Goal: Task Accomplishment & Management: Manage account settings

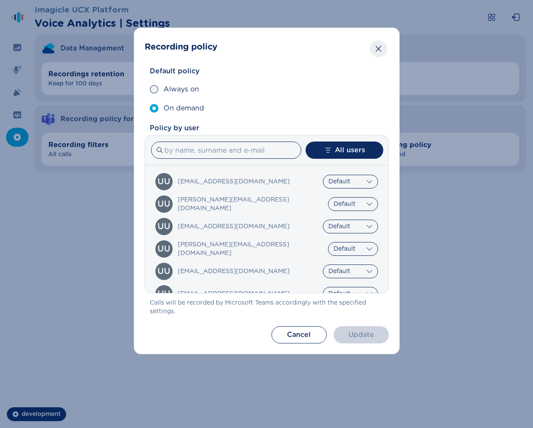
click at [376, 56] on button "Close" at bounding box center [378, 48] width 17 height 17
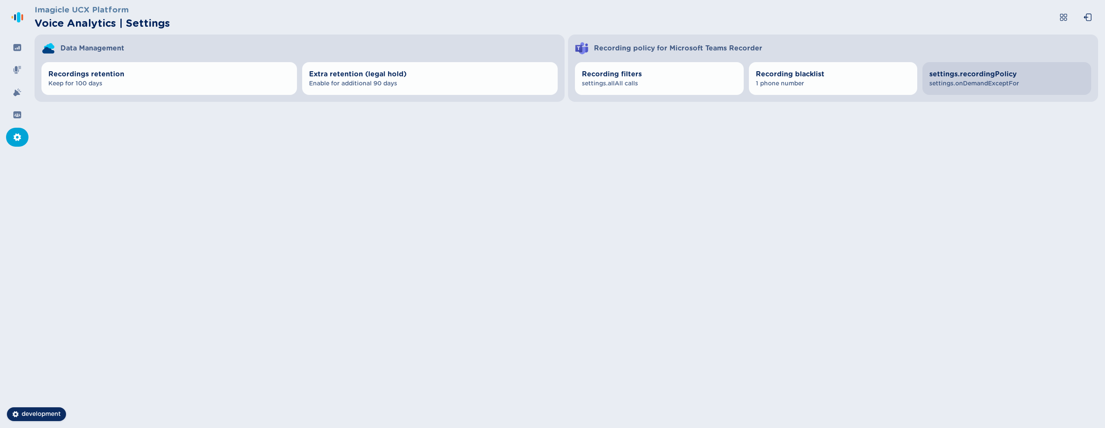
click at [955, 88] on button "settings.recordingPolicy settings.onDemandExceptFor" at bounding box center [1006, 78] width 169 height 33
select select "OnDemand"
select select "AlwaysOn"
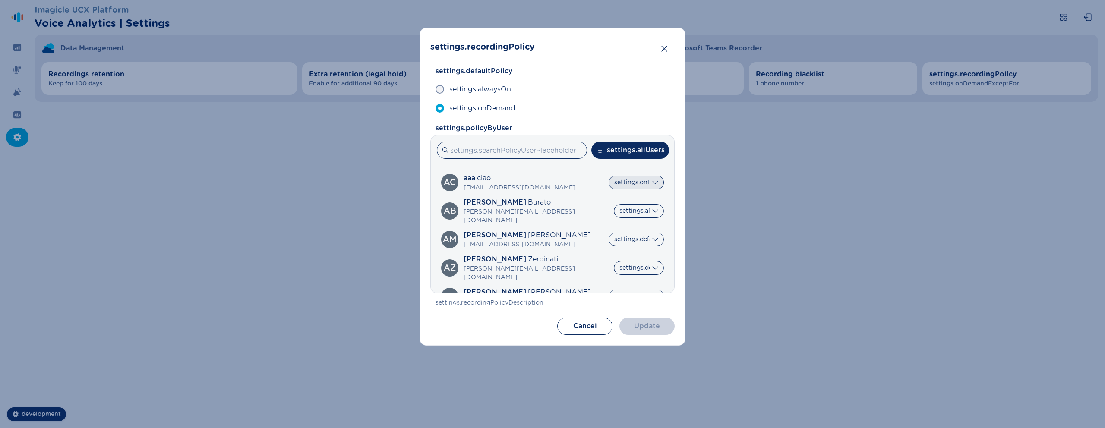
click at [646, 186] on select "settings.default settings.alwaysOn settings.onDemand" at bounding box center [636, 183] width 55 height 14
select select "AlwaysOn"
click at [609, 176] on select "settings.default settings.alwaysOn settings.onDemand" at bounding box center [636, 183] width 55 height 14
click at [639, 147] on button "settings.allUsers" at bounding box center [630, 150] width 78 height 17
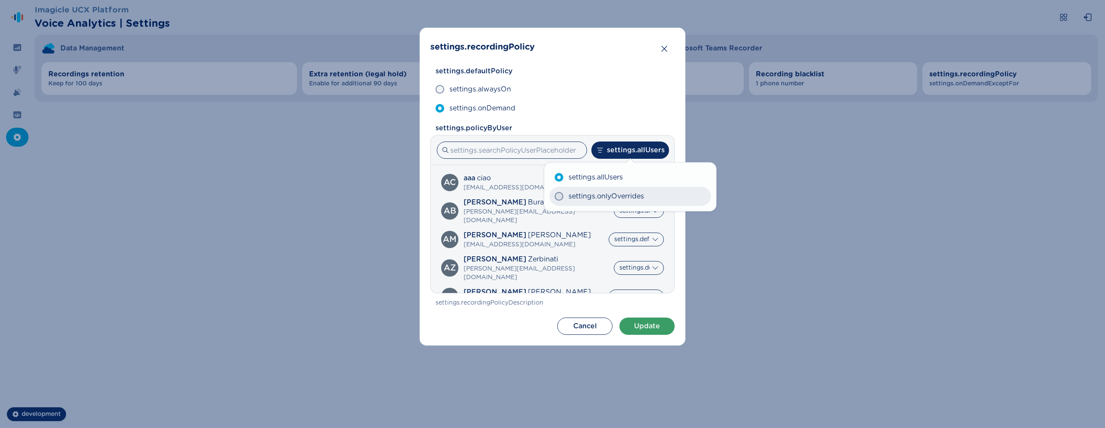
click at [626, 196] on span "settings.onlyOverrides" at bounding box center [606, 196] width 76 height 10
click at [555, 196] on input "settings.onlyOverrides" at bounding box center [554, 196] width 0 height 0
radio input "true"
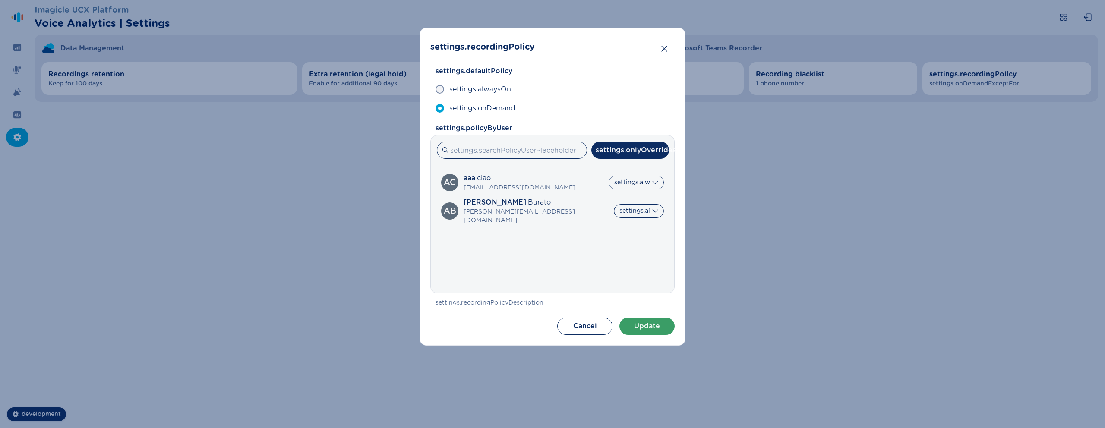
click at [636, 177] on label "settings.allUsers" at bounding box center [629, 176] width 153 height 18
click at [558, 177] on input "settings.allUsers" at bounding box center [558, 177] width 0 height 0
radio input "true"
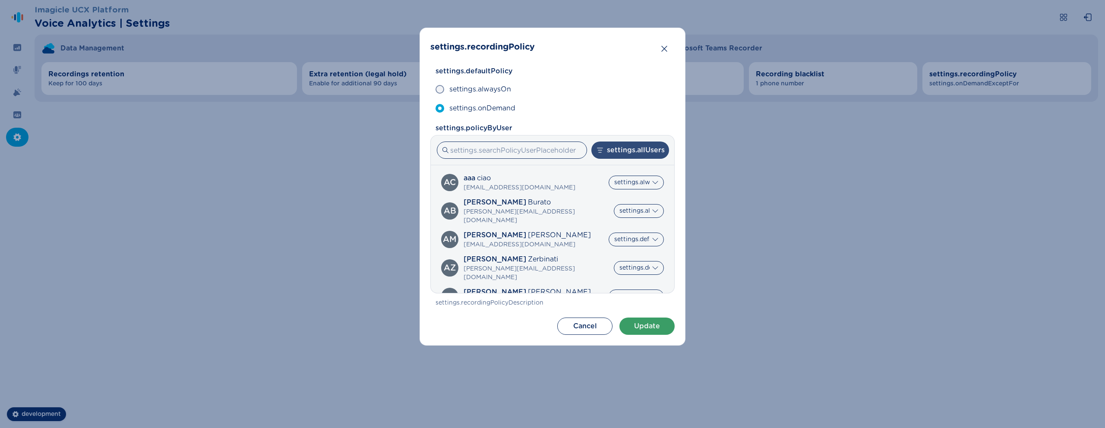
click at [641, 157] on button "settings.allUsers" at bounding box center [630, 150] width 78 height 17
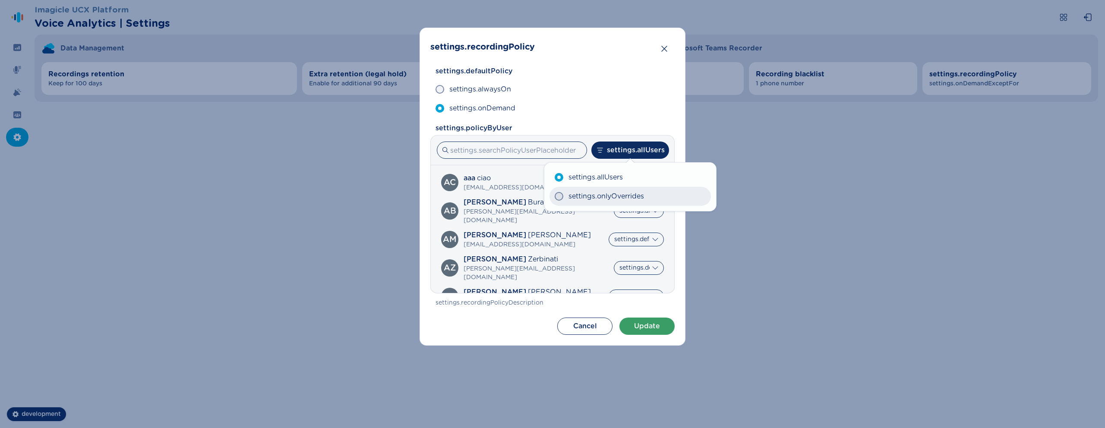
click at [633, 194] on span "settings.onlyOverrides" at bounding box center [606, 196] width 76 height 10
click at [555, 196] on input "settings.onlyOverrides" at bounding box center [554, 196] width 0 height 0
radio input "true"
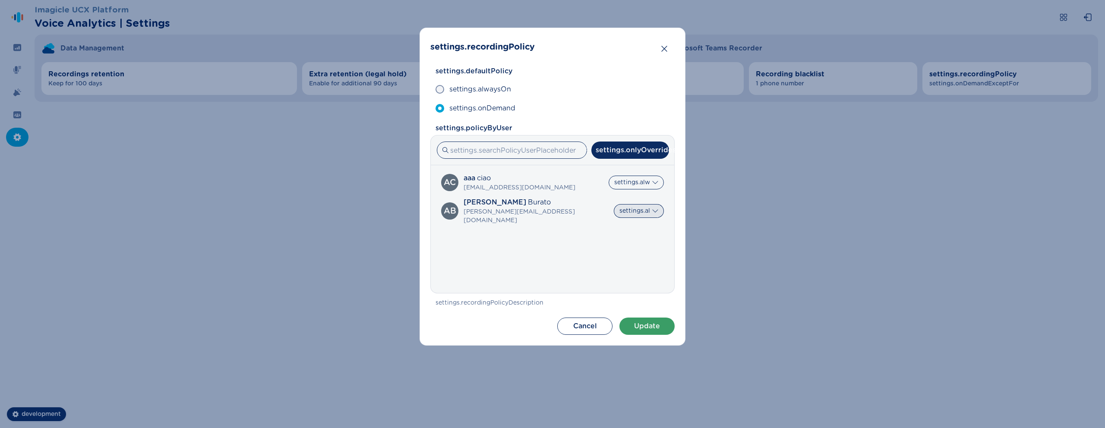
click at [635, 211] on select "settings.default settings.alwaysOn settings.onDemand" at bounding box center [639, 211] width 50 height 14
click at [584, 194] on span "settings.onlyOverrides" at bounding box center [607, 195] width 72 height 10
click at [558, 195] on input "settings.onlyOverrides" at bounding box center [558, 195] width 0 height 0
click at [626, 180] on label "settings.allUsers" at bounding box center [629, 176] width 153 height 18
click at [558, 177] on input "settings.allUsers" at bounding box center [558, 177] width 0 height 0
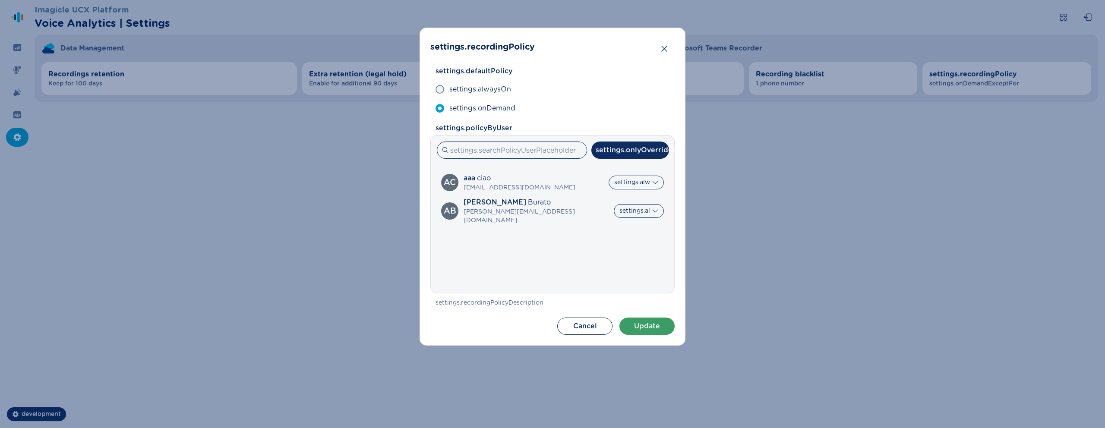
radio input "true"
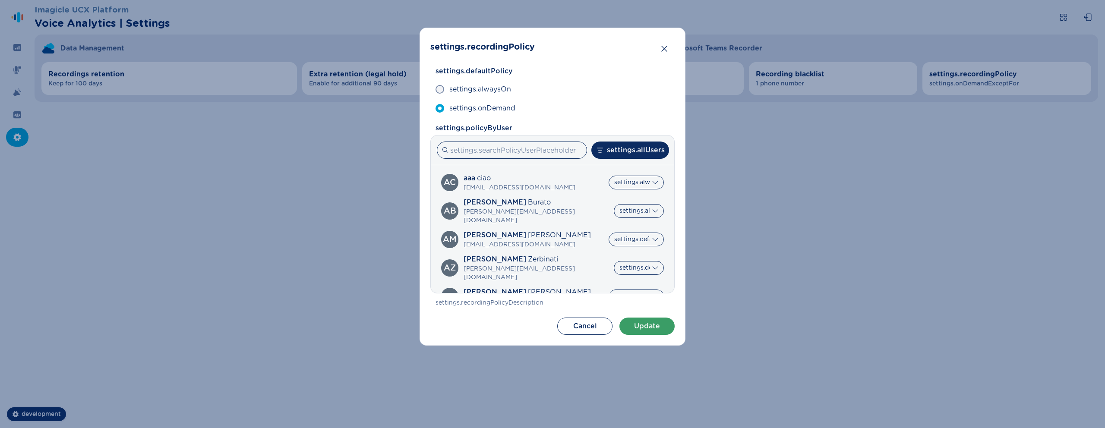
click at [626, 180] on label "settings.allUsers" at bounding box center [629, 176] width 153 height 18
click at [558, 177] on input "settings.allUsers" at bounding box center [558, 177] width 0 height 0
click at [626, 180] on label "settings.allUsers" at bounding box center [629, 176] width 153 height 18
click at [558, 177] on input "settings.allUsers" at bounding box center [558, 177] width 0 height 0
click at [625, 148] on button "settings.allUsers" at bounding box center [630, 150] width 78 height 17
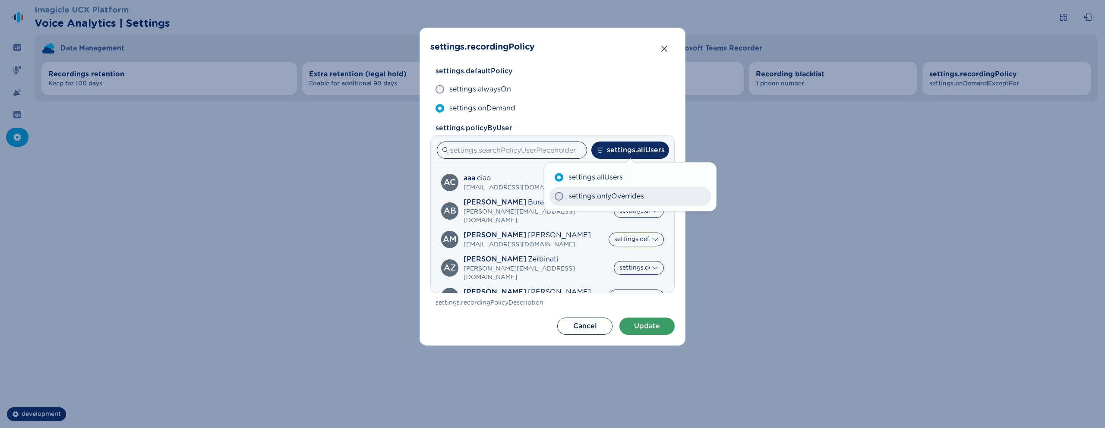
click at [621, 202] on label "settings.onlyOverrides" at bounding box center [629, 196] width 161 height 19
click at [555, 197] on input "settings.onlyOverrides" at bounding box center [554, 196] width 0 height 0
radio input "true"
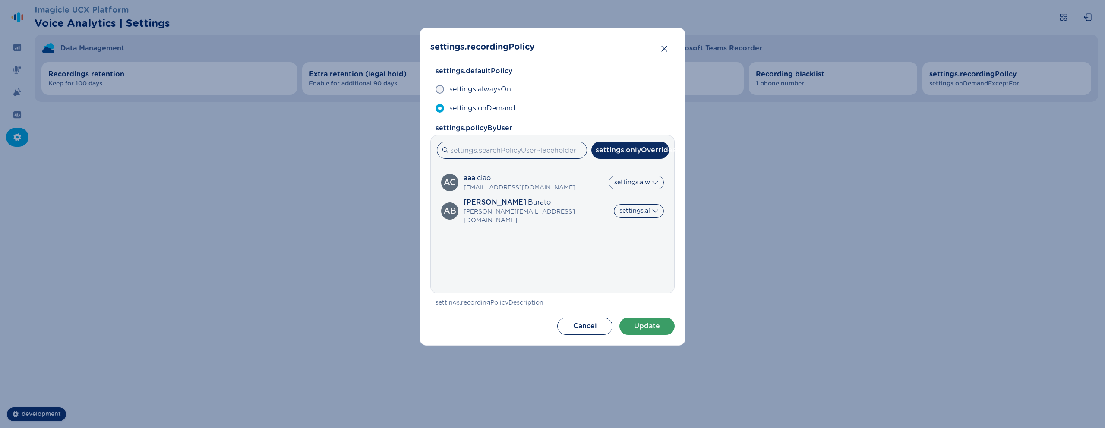
click at [633, 186] on label "settings.onlyOverrides" at bounding box center [629, 195] width 153 height 18
click at [558, 195] on input "settings.onlyOverrides" at bounding box center [558, 195] width 0 height 0
click at [638, 180] on label "settings.allUsers" at bounding box center [629, 176] width 153 height 18
click at [558, 177] on input "settings.allUsers" at bounding box center [558, 177] width 0 height 0
radio input "true"
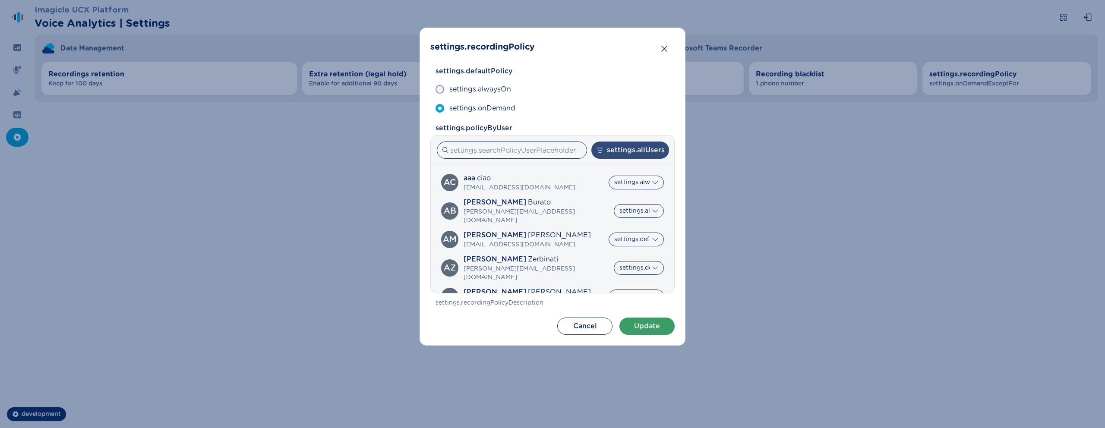
click at [636, 151] on button "settings.allUsers" at bounding box center [630, 150] width 78 height 17
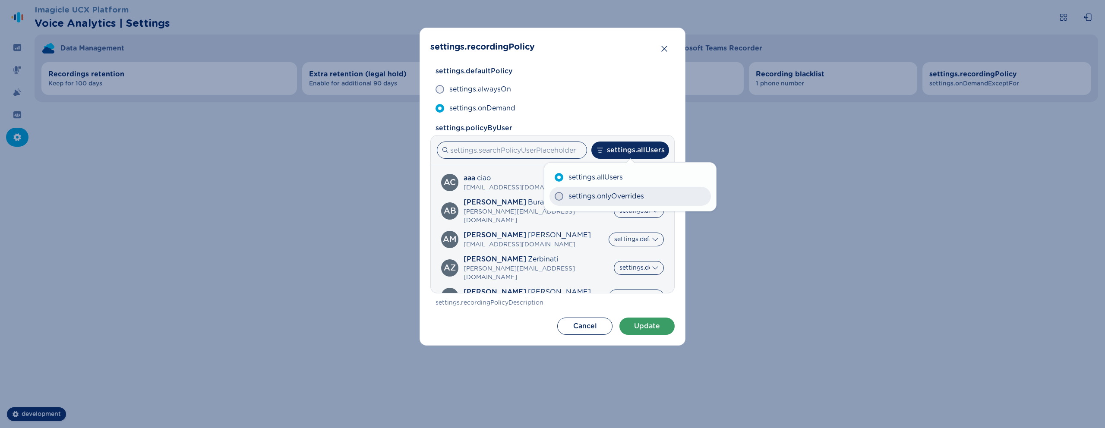
click at [627, 191] on span "settings.onlyOverrides" at bounding box center [606, 196] width 76 height 10
click at [555, 196] on input "settings.onlyOverrides" at bounding box center [554, 196] width 0 height 0
radio input "true"
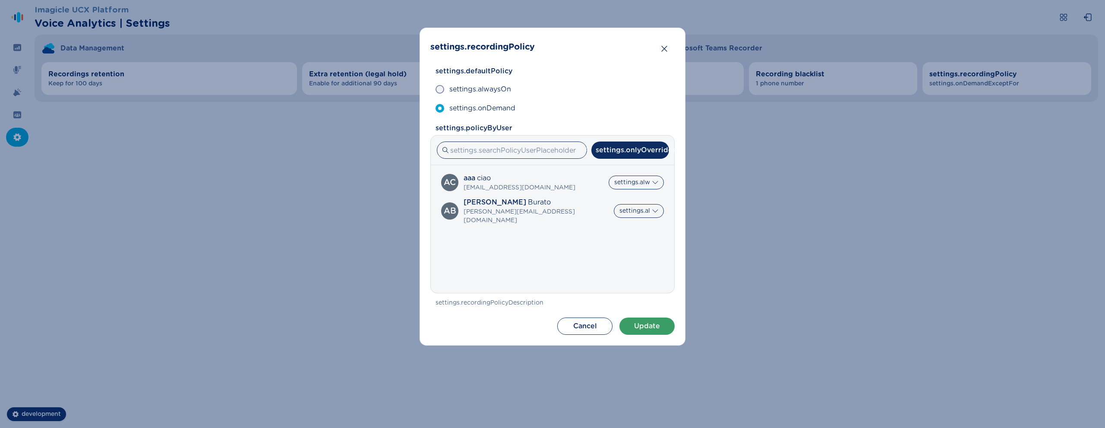
click at [634, 186] on label "settings.onlyOverrides" at bounding box center [629, 195] width 153 height 18
click at [558, 195] on input "settings.onlyOverrides" at bounding box center [558, 195] width 0 height 0
click at [645, 183] on label "settings.allUsers" at bounding box center [629, 176] width 153 height 18
click at [558, 177] on input "settings.allUsers" at bounding box center [558, 177] width 0 height 0
radio input "true"
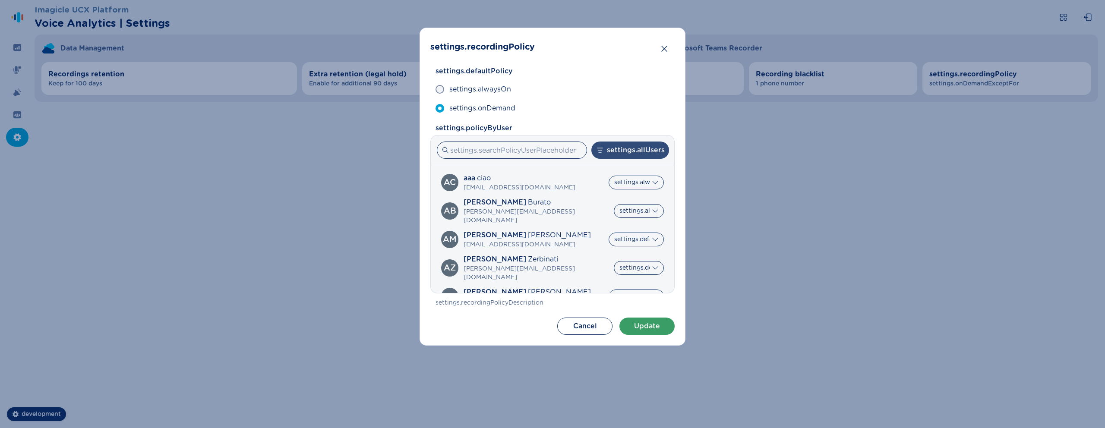
click at [640, 151] on button "settings.allUsers" at bounding box center [630, 150] width 78 height 17
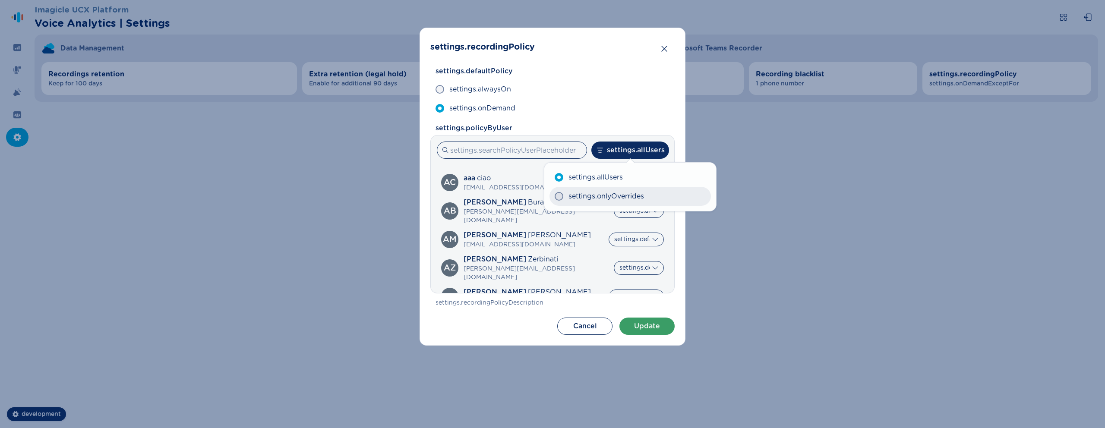
click at [633, 192] on span "settings.onlyOverrides" at bounding box center [606, 196] width 76 height 10
click at [555, 196] on input "settings.onlyOverrides" at bounding box center [554, 196] width 0 height 0
radio input "true"
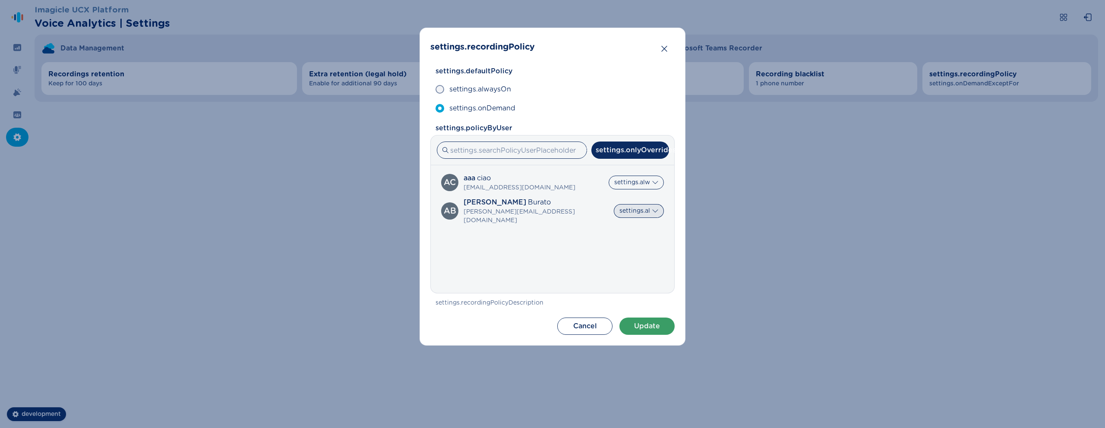
click at [634, 212] on select "settings.default settings.alwaysOn settings.onDemand" at bounding box center [639, 211] width 50 height 14
click at [630, 185] on label "settings.allUsers" at bounding box center [629, 176] width 153 height 18
click at [558, 177] on input "settings.allUsers" at bounding box center [558, 177] width 0 height 0
radio input "true"
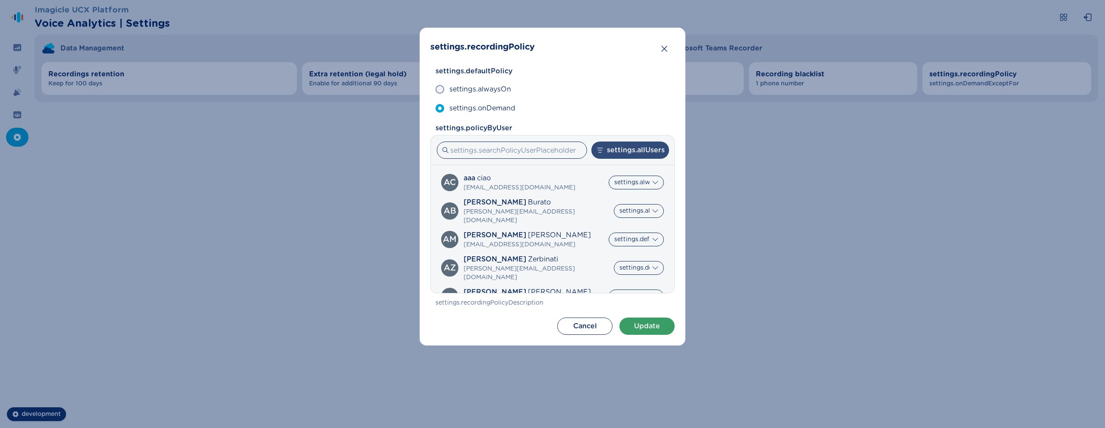
click at [642, 147] on button "settings.allUsers" at bounding box center [630, 150] width 78 height 17
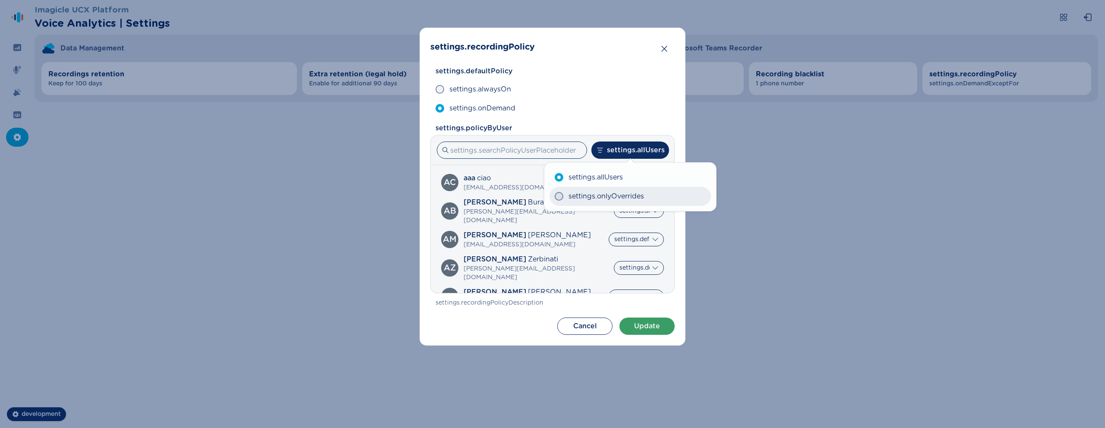
click at [631, 192] on span "settings.onlyOverrides" at bounding box center [606, 196] width 76 height 10
click at [555, 196] on input "settings.onlyOverrides" at bounding box center [554, 196] width 0 height 0
radio input "true"
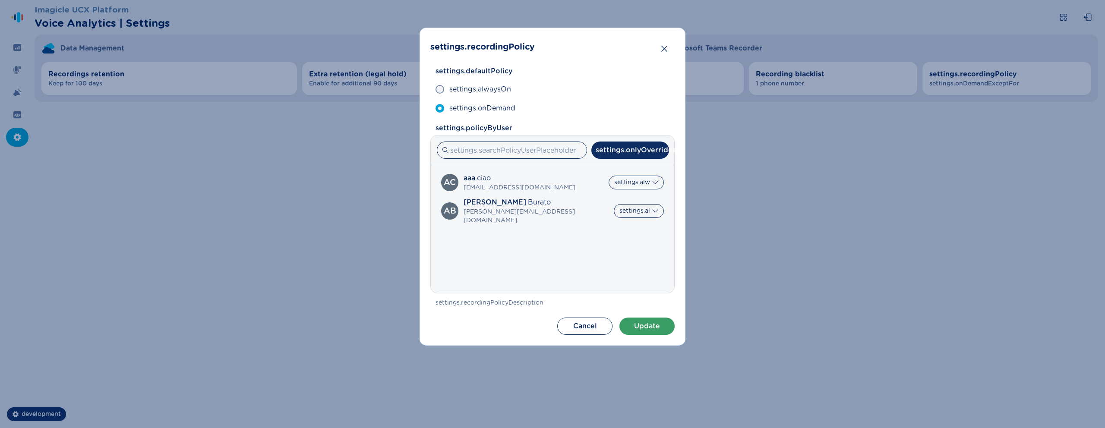
click at [654, 183] on label "settings.allUsers" at bounding box center [629, 176] width 153 height 18
click at [558, 177] on input "settings.allUsers" at bounding box center [558, 177] width 0 height 0
radio input "true"
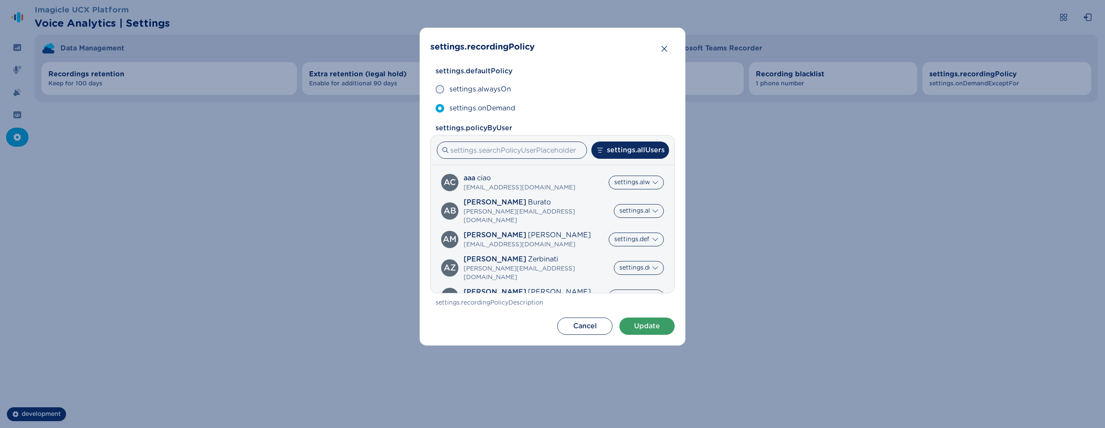
click at [654, 183] on label "settings.allUsers" at bounding box center [629, 176] width 153 height 18
click at [558, 177] on input "settings.allUsers" at bounding box center [558, 177] width 0 height 0
click at [654, 183] on label "settings.allUsers" at bounding box center [629, 176] width 153 height 18
click at [558, 177] on input "settings.allUsers" at bounding box center [558, 177] width 0 height 0
click at [654, 183] on label "settings.allUsers" at bounding box center [629, 176] width 153 height 18
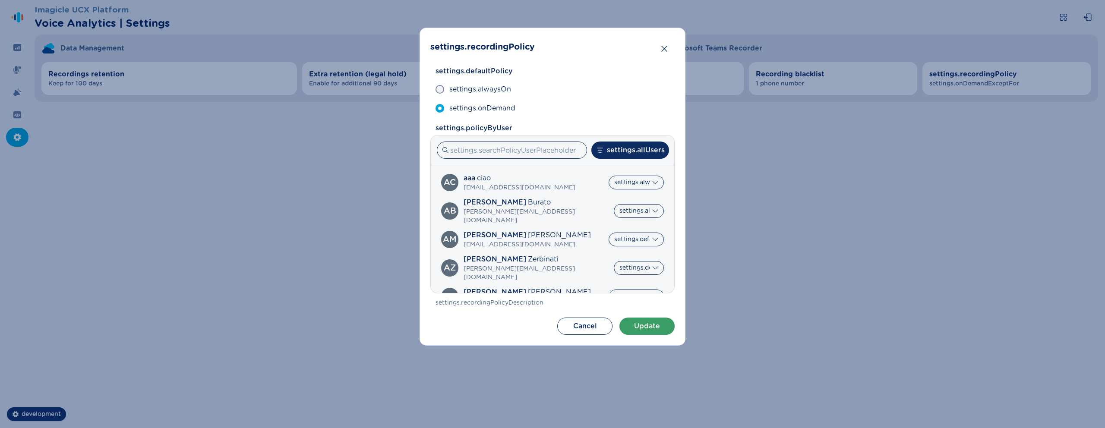
click at [558, 177] on input "settings.allUsers" at bounding box center [558, 177] width 0 height 0
click at [654, 183] on label "settings.allUsers" at bounding box center [629, 176] width 153 height 18
click at [558, 177] on input "settings.allUsers" at bounding box center [558, 177] width 0 height 0
click at [646, 151] on button "settings.allUsers" at bounding box center [630, 150] width 78 height 17
click at [642, 185] on label "settings.allUsers" at bounding box center [629, 177] width 161 height 19
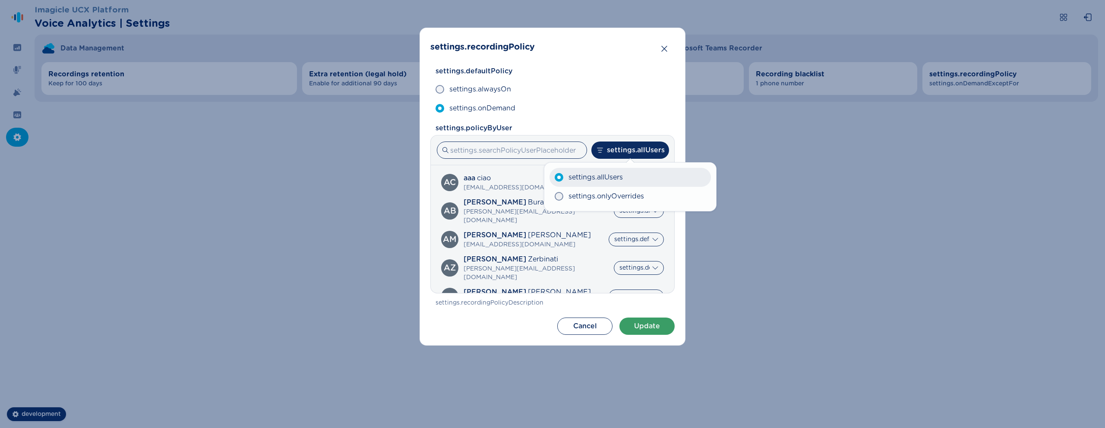
click at [555, 178] on input "settings.allUsers" at bounding box center [554, 177] width 0 height 0
click at [627, 194] on span "settings.onlyOverrides" at bounding box center [606, 196] width 76 height 10
click at [555, 196] on input "settings.onlyOverrides" at bounding box center [554, 196] width 0 height 0
radio input "true"
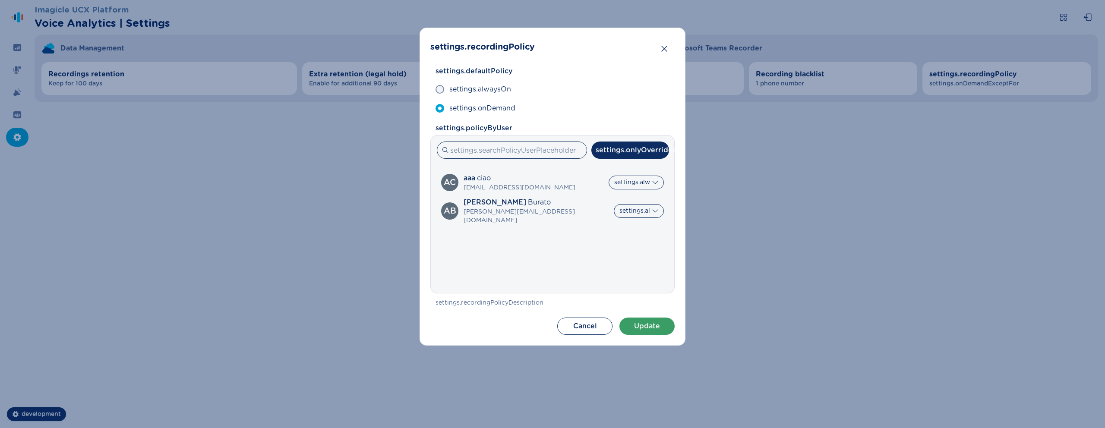
click at [639, 177] on label "settings.allUsers" at bounding box center [629, 176] width 153 height 18
click at [558, 177] on input "settings.allUsers" at bounding box center [558, 177] width 0 height 0
radio input "true"
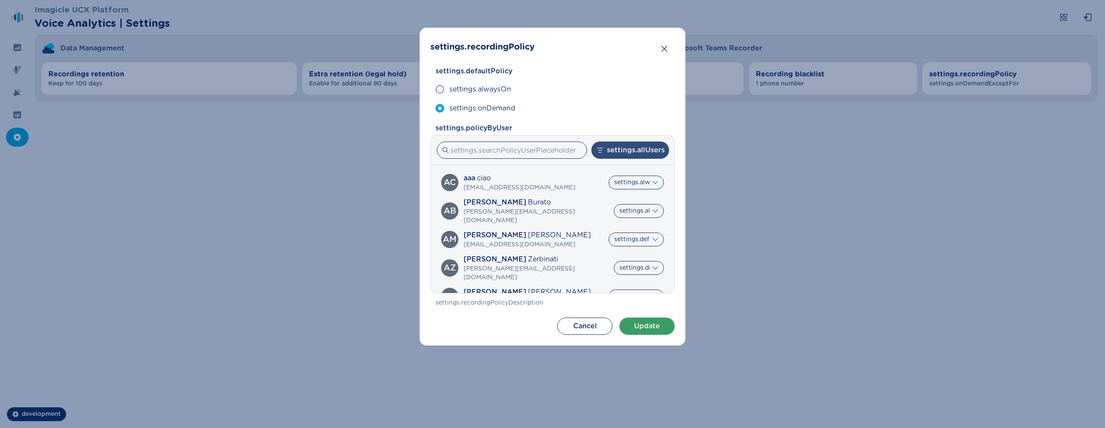
click at [637, 153] on button "settings.allUsers" at bounding box center [630, 150] width 78 height 17
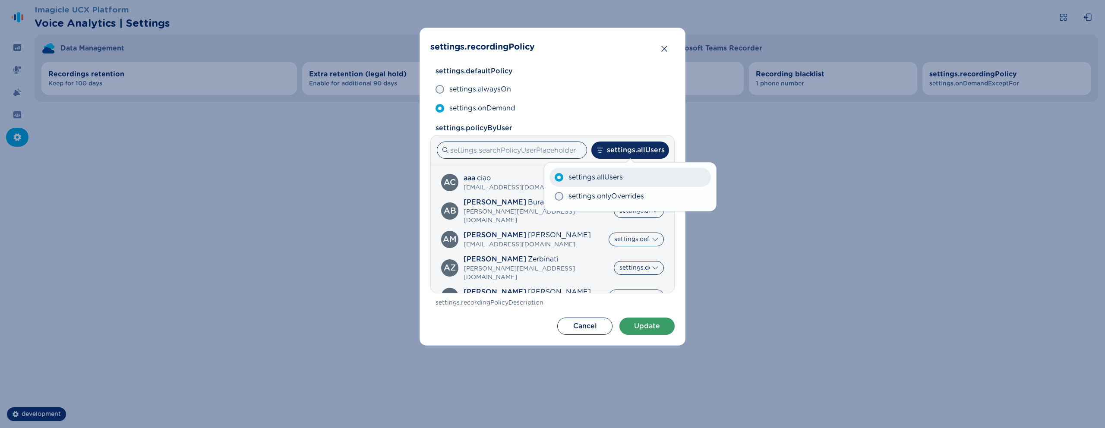
click at [632, 181] on label "settings.allUsers" at bounding box center [629, 177] width 161 height 19
click at [555, 178] on input "settings.allUsers" at bounding box center [554, 177] width 0 height 0
click at [640, 141] on div "settings.allUsers settings.allUsers settings.onlyOverrides" at bounding box center [552, 150] width 233 height 19
click at [635, 161] on div "settings.allUsers settings.allUsers settings.onlyOverrides" at bounding box center [552, 151] width 243 height 30
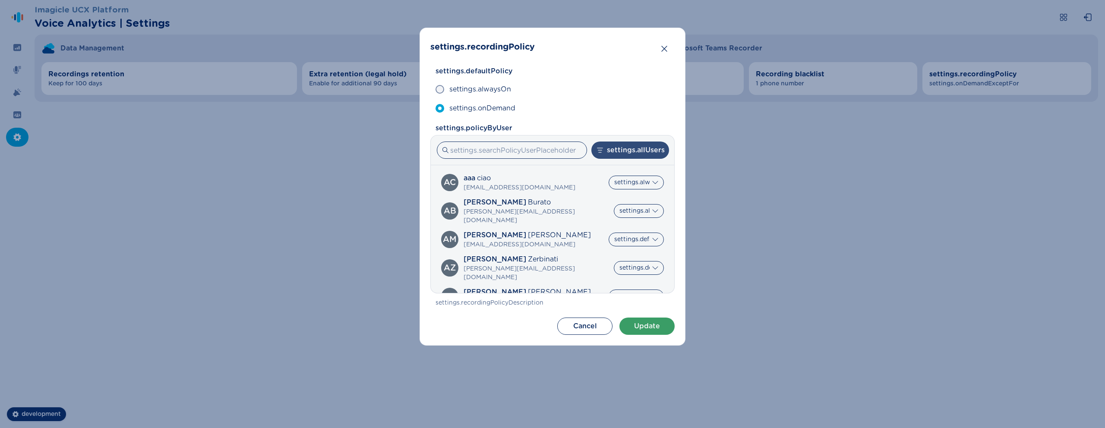
click at [638, 156] on button "settings.allUsers" at bounding box center [630, 150] width 78 height 17
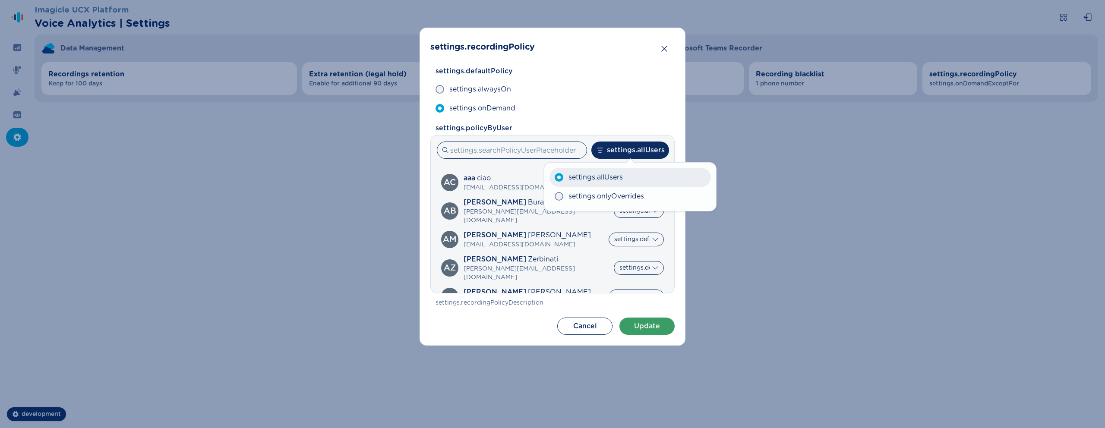
click at [632, 185] on label "settings.allUsers" at bounding box center [629, 177] width 161 height 19
click at [555, 178] on input "settings.allUsers" at bounding box center [554, 177] width 0 height 0
click at [625, 196] on span "settings.onlyOverrides" at bounding box center [606, 196] width 76 height 10
click at [555, 196] on input "settings.onlyOverrides" at bounding box center [554, 196] width 0 height 0
radio input "true"
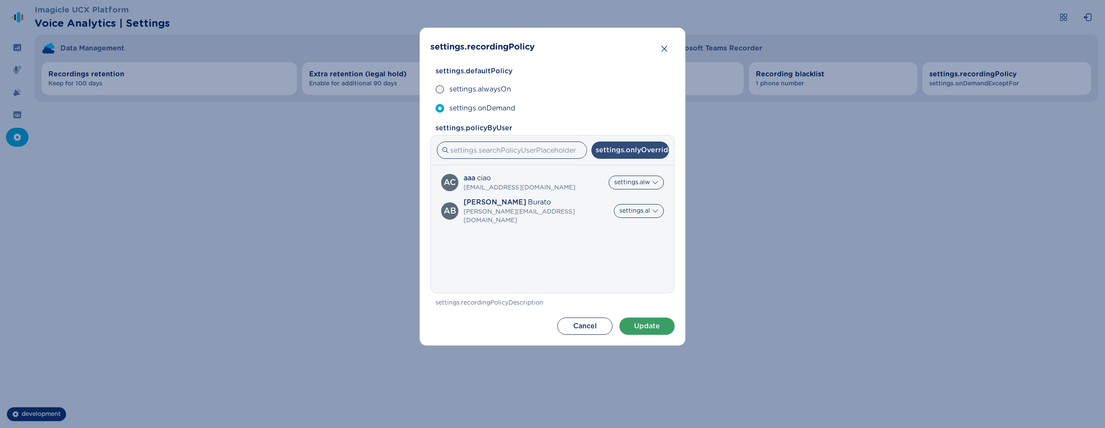
click at [622, 151] on button "settings.onlyOverrides" at bounding box center [630, 150] width 78 height 17
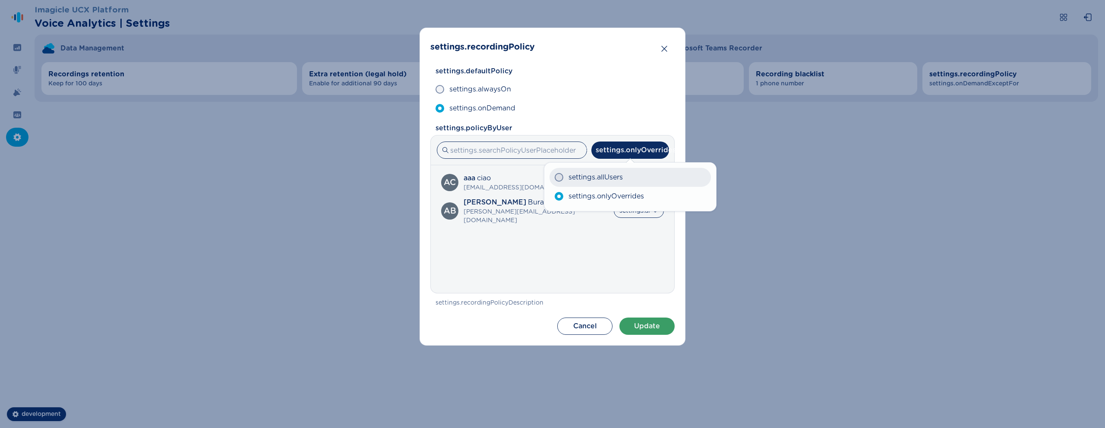
click at [621, 168] on label "settings.allUsers" at bounding box center [629, 177] width 161 height 19
click at [555, 177] on input "settings.allUsers" at bounding box center [554, 177] width 0 height 0
radio input "true"
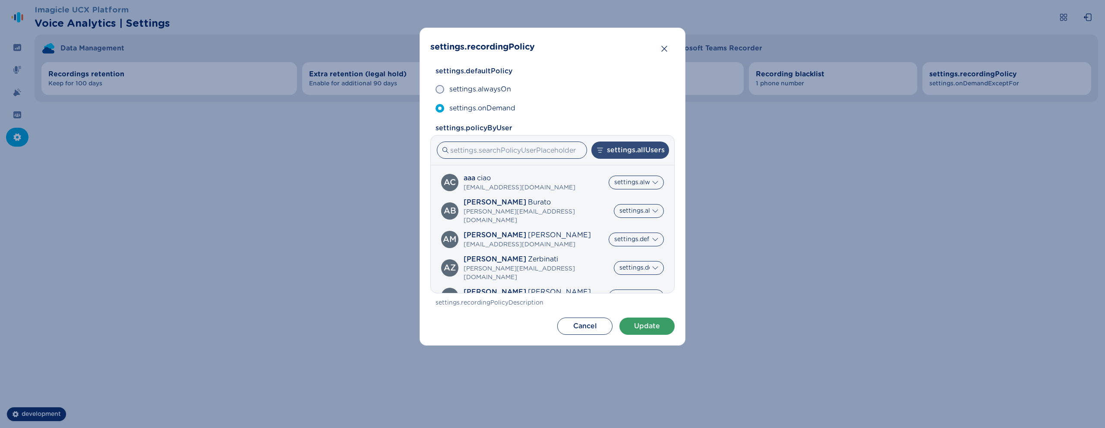
click at [626, 151] on button "settings.allUsers" at bounding box center [630, 150] width 78 height 17
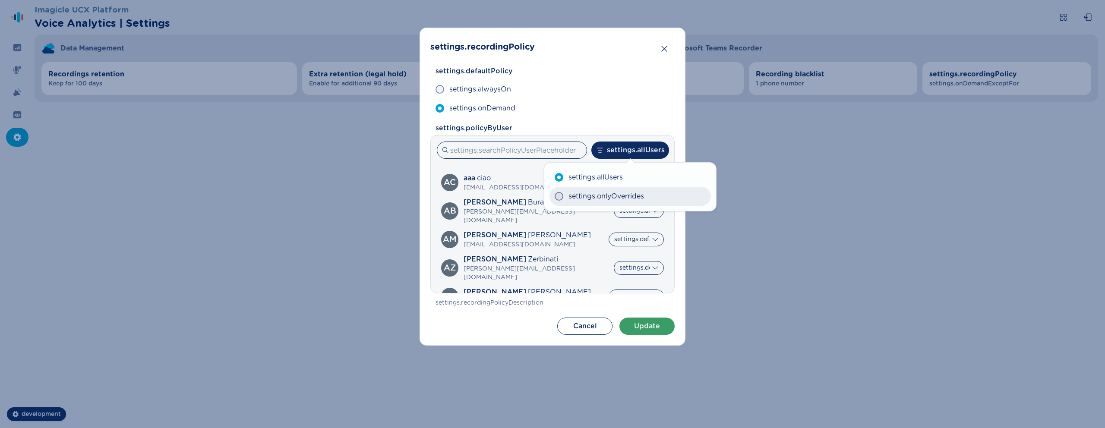
click at [624, 192] on span "settings.onlyOverrides" at bounding box center [606, 196] width 76 height 10
click at [555, 196] on input "settings.onlyOverrides" at bounding box center [554, 196] width 0 height 0
radio input "true"
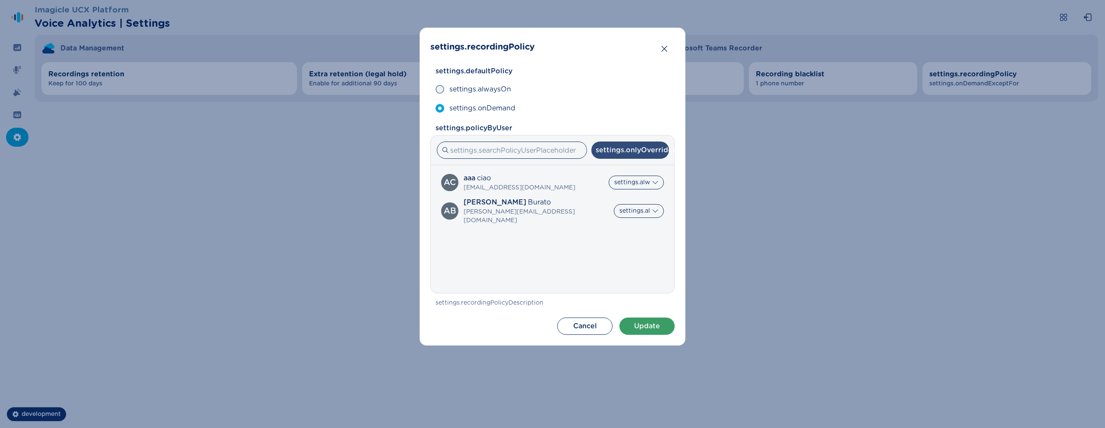
click at [631, 157] on button "settings.onlyOverrides" at bounding box center [630, 150] width 78 height 17
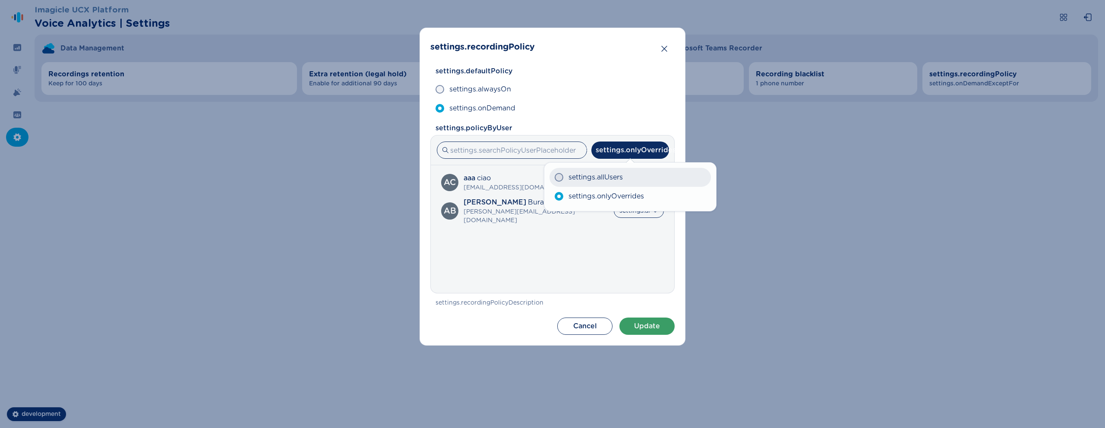
click at [625, 168] on label "settings.allUsers" at bounding box center [629, 177] width 161 height 19
click at [555, 177] on input "settings.allUsers" at bounding box center [554, 177] width 0 height 0
radio input "true"
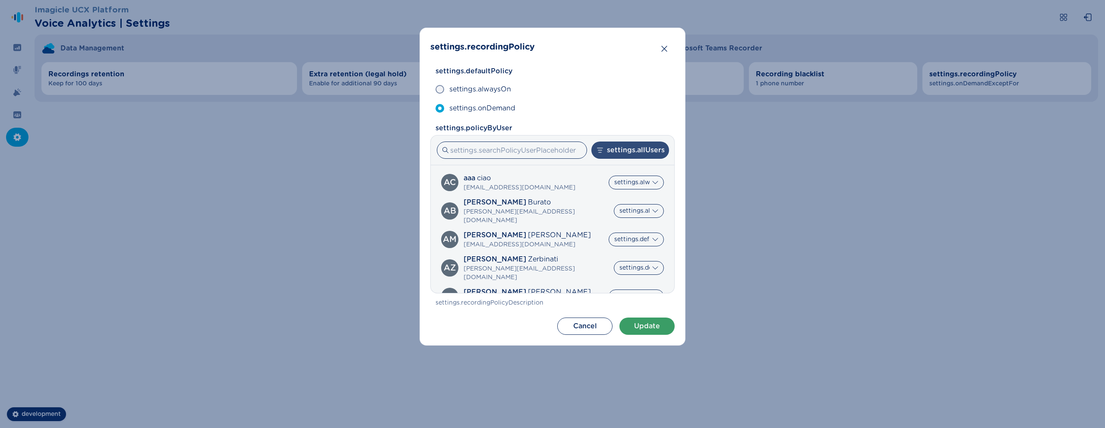
click at [635, 145] on button "settings.allUsers" at bounding box center [630, 150] width 78 height 17
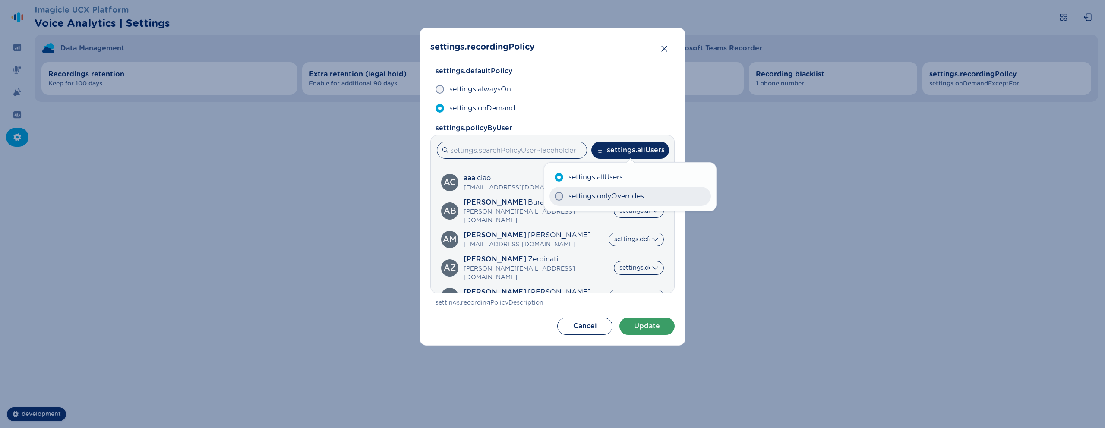
click at [631, 200] on span "settings.onlyOverrides" at bounding box center [606, 196] width 76 height 10
click at [555, 197] on input "settings.onlyOverrides" at bounding box center [554, 196] width 0 height 0
radio input "true"
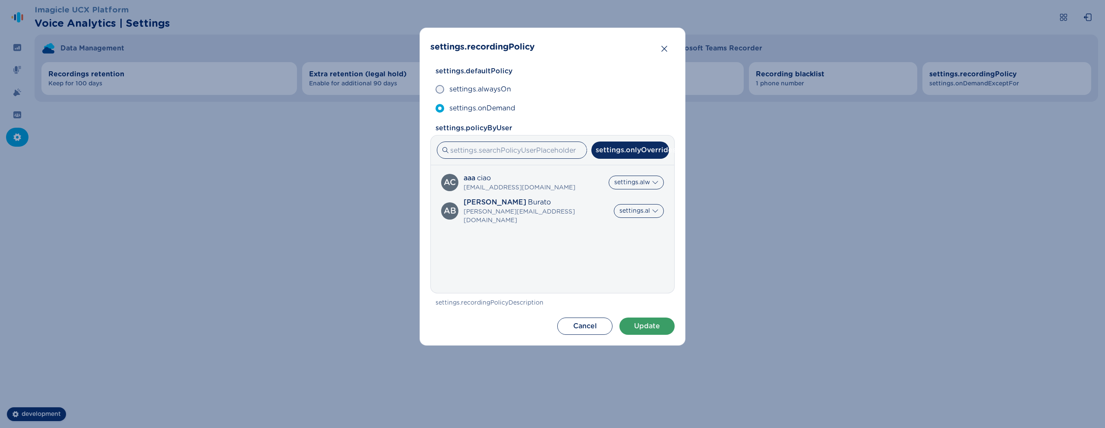
click at [636, 161] on div "settings.onlyOverrides settings.allUsers settings.onlyOverrides" at bounding box center [552, 151] width 243 height 30
click at [636, 158] on button "settings.onlyOverrides" at bounding box center [630, 150] width 78 height 17
click at [628, 172] on label "settings.allUsers" at bounding box center [629, 177] width 161 height 19
click at [555, 177] on input "settings.allUsers" at bounding box center [554, 177] width 0 height 0
radio input "true"
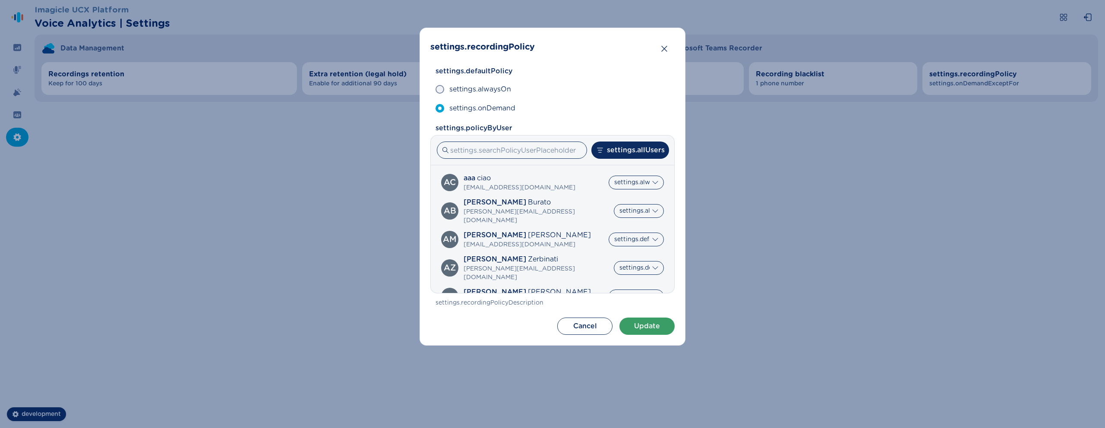
click at [629, 160] on div at bounding box center [629, 162] width 9 height 9
drag, startPoint x: 631, startPoint y: 155, endPoint x: 631, endPoint y: 185, distance: 30.2
click at [631, 159] on div "settings.allUsers settings.allUsers settings.onlyOverrides" at bounding box center [630, 150] width 78 height 17
click at [637, 132] on span "settings.policyByUser" at bounding box center [554, 128] width 239 height 10
click at [637, 142] on button "settings.allUsers" at bounding box center [630, 150] width 78 height 17
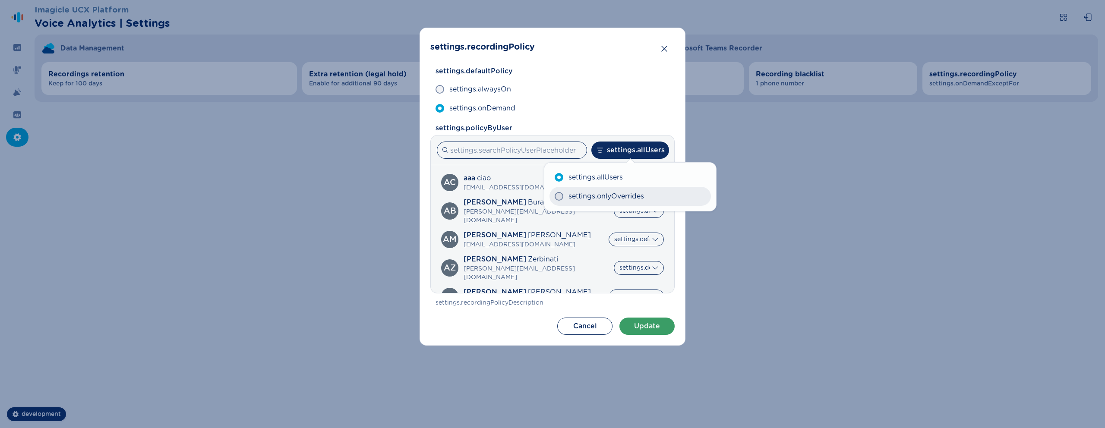
click at [637, 191] on span "settings.onlyOverrides" at bounding box center [606, 196] width 76 height 10
click at [555, 196] on input "settings.onlyOverrides" at bounding box center [554, 196] width 0 height 0
radio input "true"
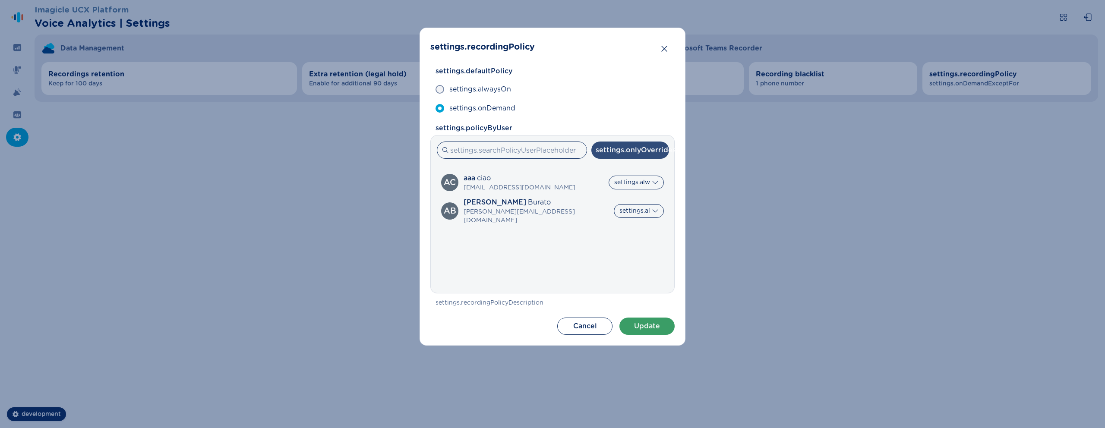
click at [638, 150] on button "settings.onlyOverrides" at bounding box center [630, 150] width 78 height 17
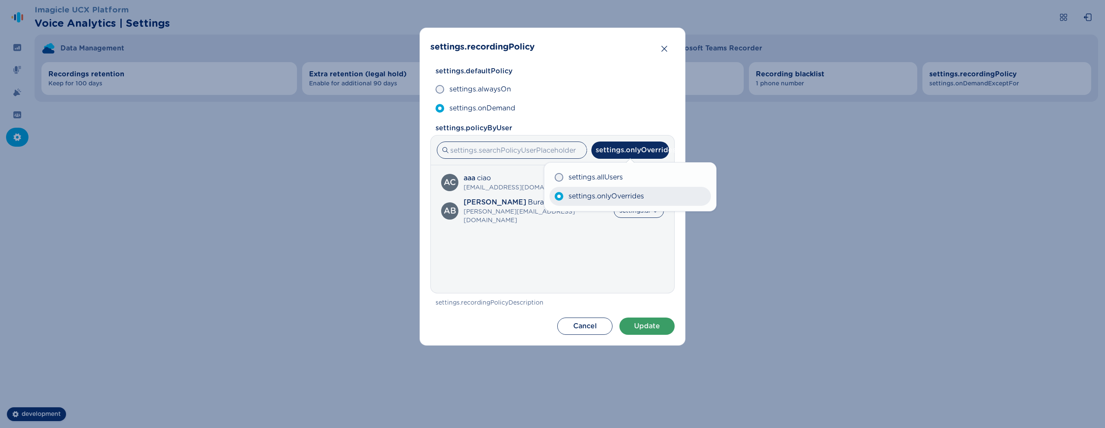
click at [638, 190] on label "settings.onlyOverrides" at bounding box center [629, 196] width 161 height 19
click at [555, 196] on input "settings.onlyOverrides" at bounding box center [554, 196] width 0 height 0
click at [638, 177] on label "settings.allUsers" at bounding box center [629, 177] width 161 height 19
click at [555, 177] on input "settings.allUsers" at bounding box center [554, 177] width 0 height 0
radio input "true"
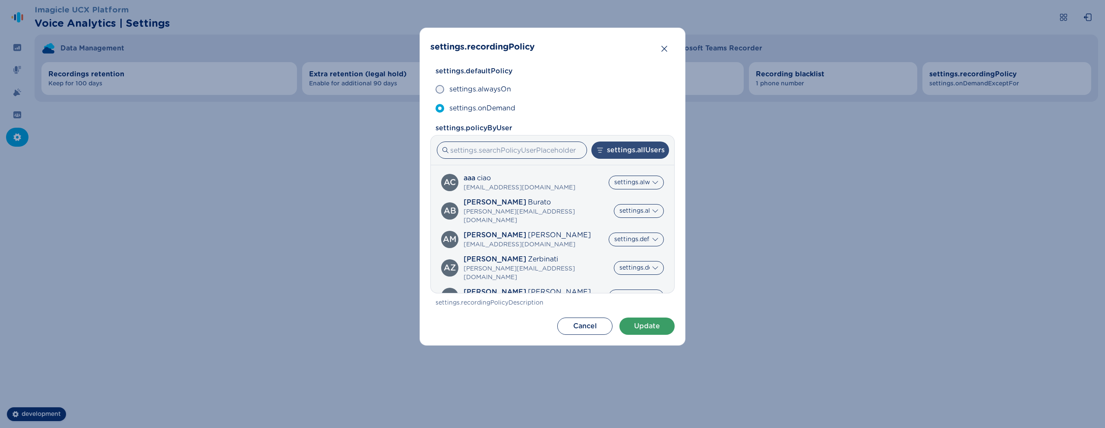
click at [639, 152] on button "settings.allUsers" at bounding box center [630, 150] width 78 height 17
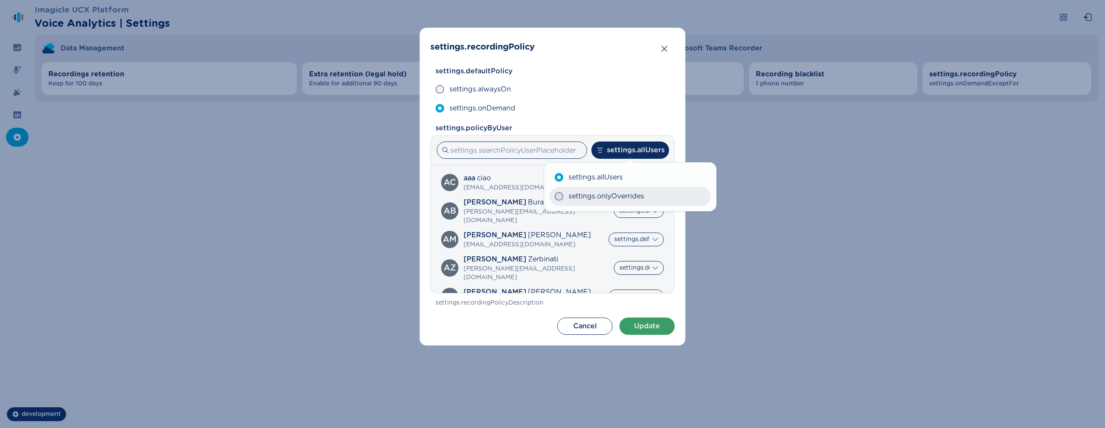
click at [639, 196] on span "settings.onlyOverrides" at bounding box center [606, 196] width 76 height 10
click at [555, 196] on input "settings.onlyOverrides" at bounding box center [554, 196] width 0 height 0
radio input "true"
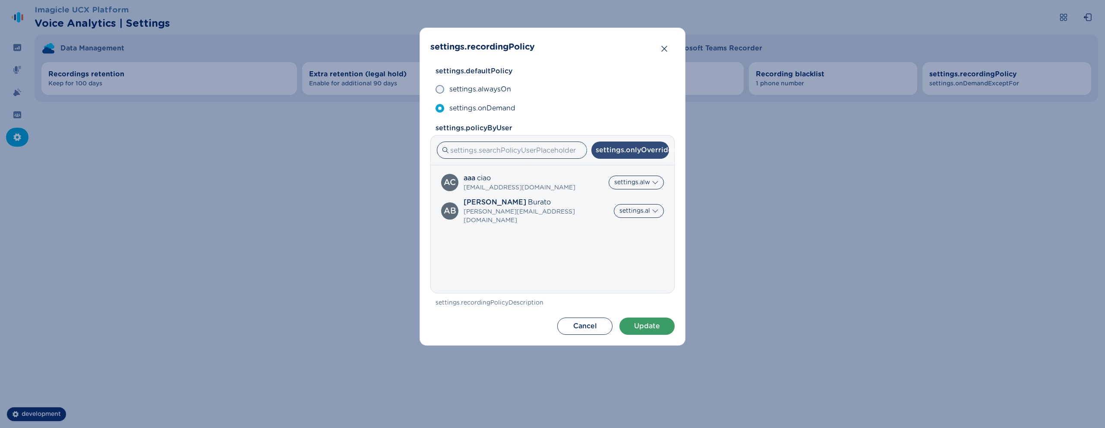
click at [640, 152] on button "settings.onlyOverrides" at bounding box center [630, 150] width 78 height 17
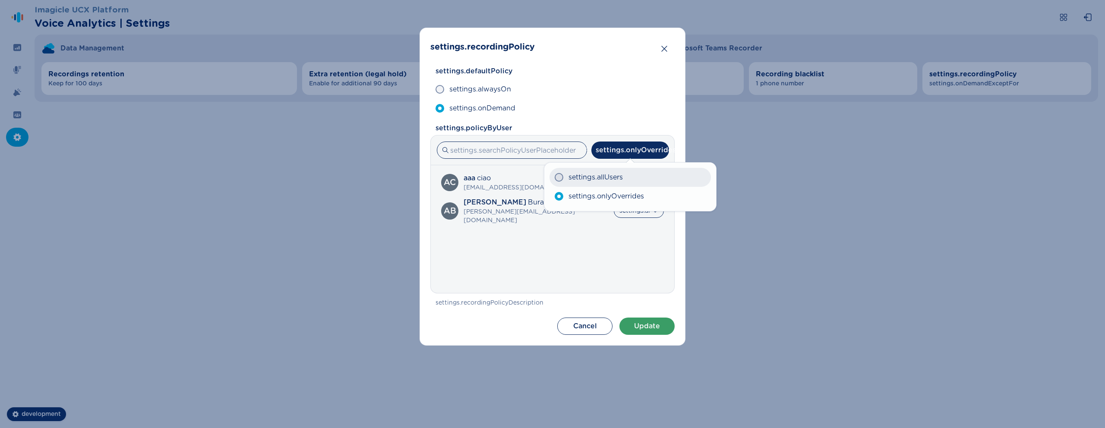
click at [640, 175] on label "settings.allUsers" at bounding box center [629, 177] width 161 height 19
click at [555, 177] on input "settings.allUsers" at bounding box center [554, 177] width 0 height 0
radio input "true"
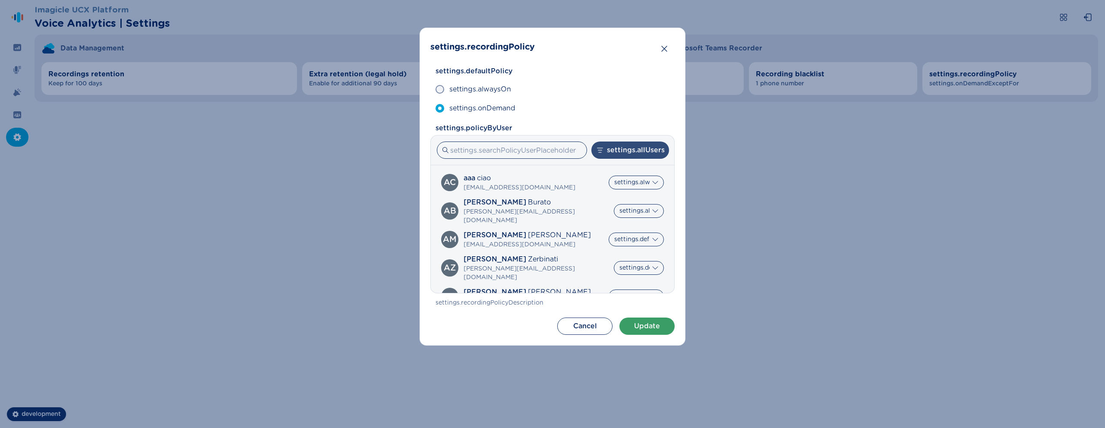
click at [640, 145] on button "settings.allUsers" at bounding box center [630, 150] width 78 height 17
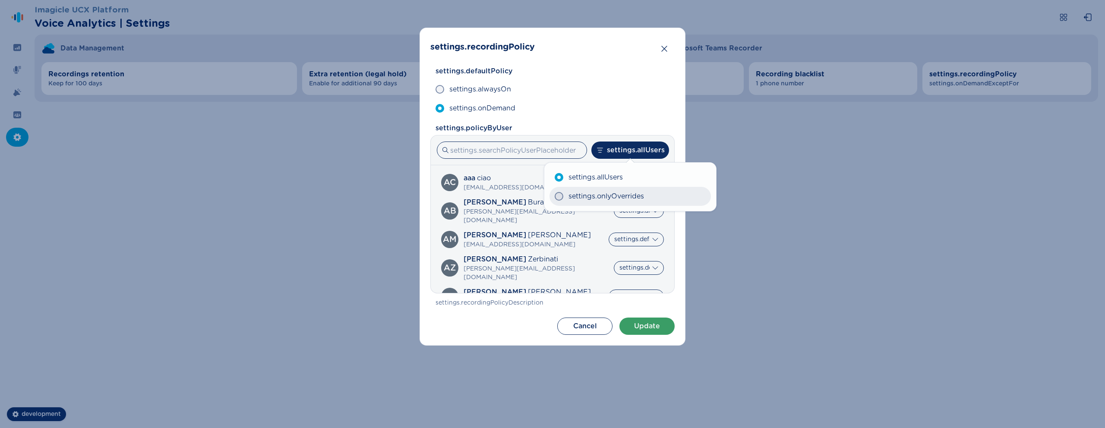
click at [637, 200] on span "settings.onlyOverrides" at bounding box center [606, 196] width 76 height 10
click at [555, 197] on input "settings.onlyOverrides" at bounding box center [554, 196] width 0 height 0
radio input "true"
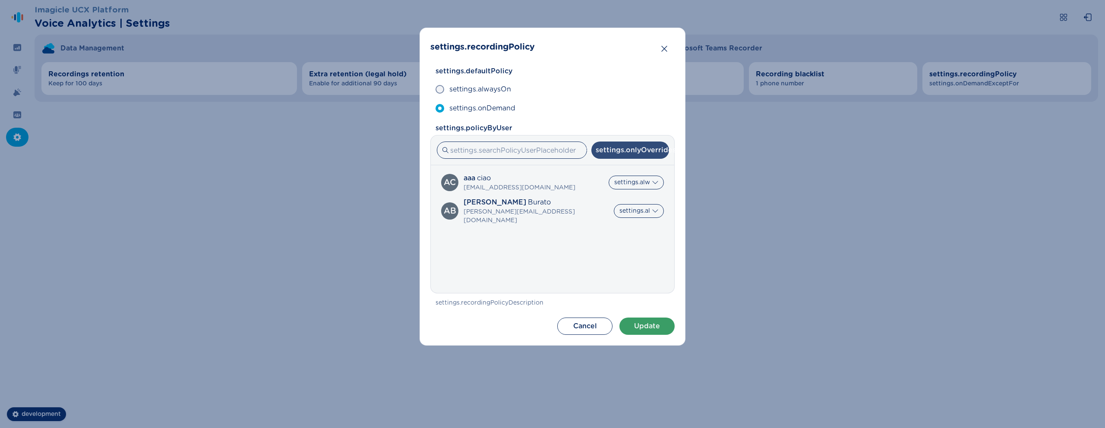
click at [640, 145] on button "settings.onlyOverrides" at bounding box center [630, 150] width 78 height 17
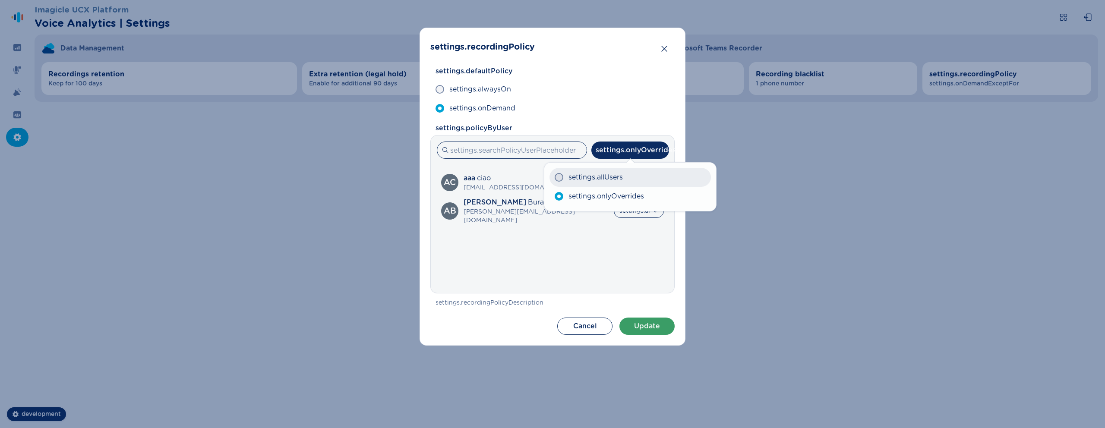
click at [639, 180] on label "settings.allUsers" at bounding box center [629, 177] width 161 height 19
click at [555, 178] on input "settings.allUsers" at bounding box center [554, 177] width 0 height 0
radio input "true"
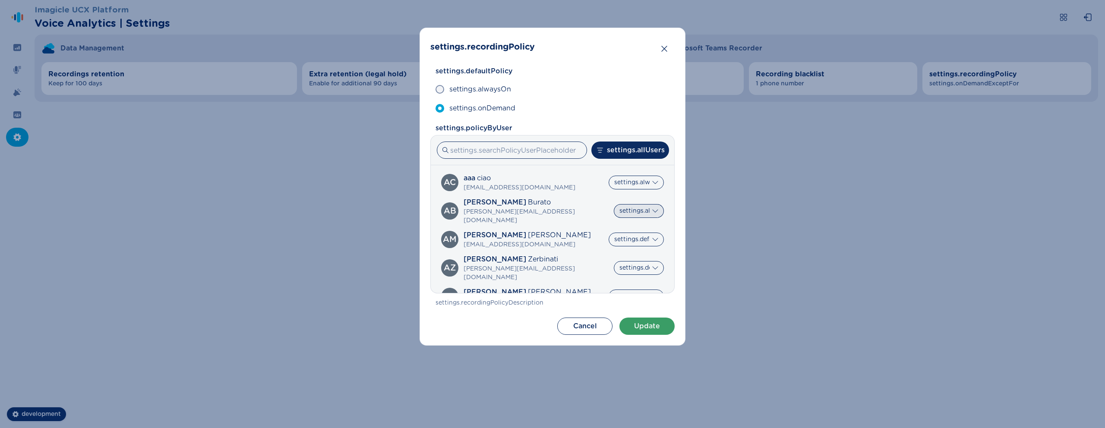
drag, startPoint x: 639, startPoint y: 149, endPoint x: 635, endPoint y: 212, distance: 62.7
click at [639, 150] on button "settings.allUsers" at bounding box center [630, 150] width 78 height 17
click at [635, 227] on div "AM Alvera Mills alveramills@imagicle.com settings.default settings.alwaysOn set…" at bounding box center [552, 239] width 233 height 24
click at [643, 142] on button "settings.allUsers" at bounding box center [630, 150] width 78 height 17
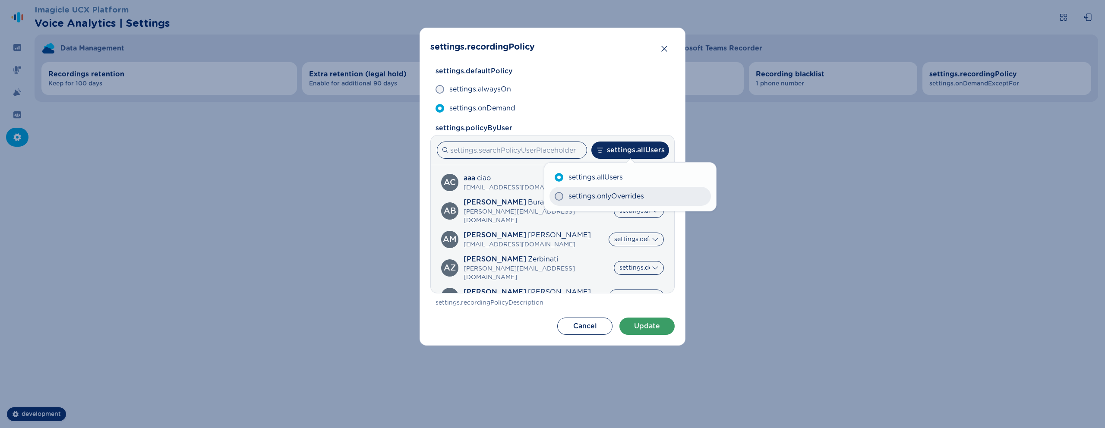
click at [643, 195] on span "settings.onlyOverrides" at bounding box center [606, 196] width 76 height 10
click at [555, 196] on input "settings.onlyOverrides" at bounding box center [554, 196] width 0 height 0
radio input "true"
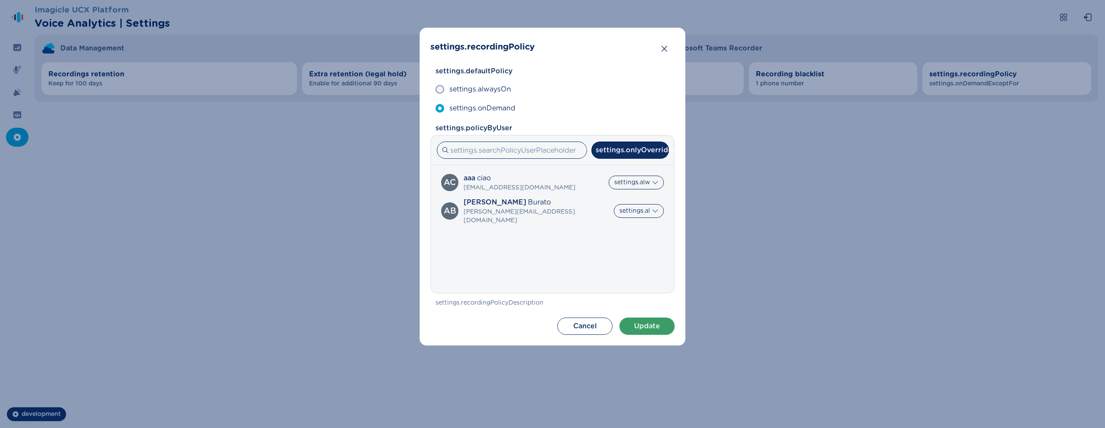
click at [643, 166] on div "settings.allUsers settings.onlyOverrides" at bounding box center [630, 186] width 163 height 46
click at [643, 135] on div "settings.onlyOverrides settings.allUsers settings.onlyOverrides ac aaa ciao tes…" at bounding box center [552, 214] width 244 height 158
click at [643, 150] on button "settings.onlyOverrides" at bounding box center [630, 150] width 78 height 17
click at [638, 171] on label "settings.allUsers" at bounding box center [629, 177] width 161 height 19
click at [555, 177] on input "settings.allUsers" at bounding box center [554, 177] width 0 height 0
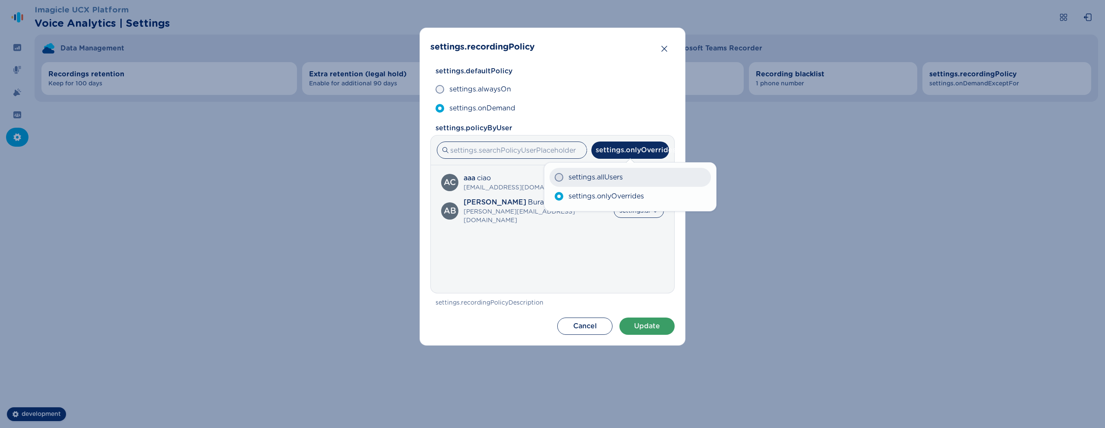
radio input "true"
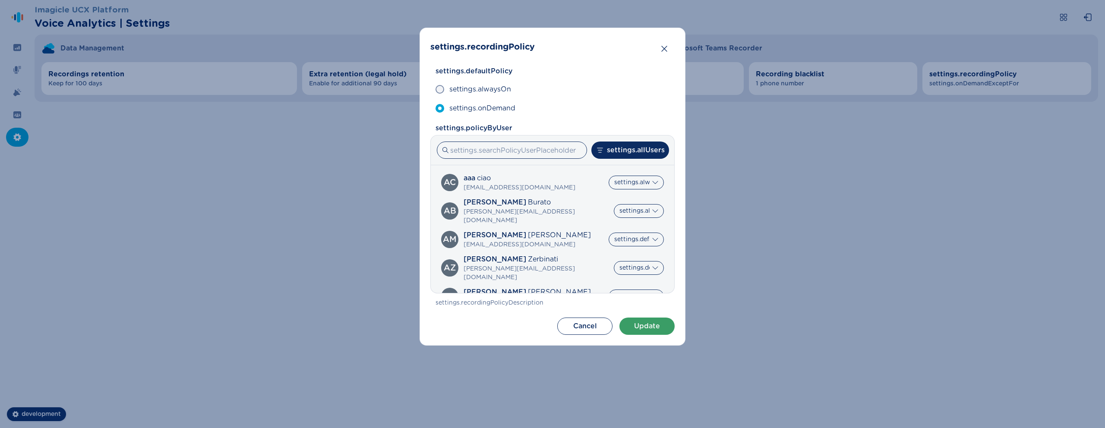
click at [638, 171] on label "settings.allUsers" at bounding box center [629, 176] width 153 height 18
click at [558, 177] on input "settings.allUsers" at bounding box center [558, 177] width 0 height 0
click at [638, 179] on label "settings.allUsers" at bounding box center [629, 176] width 153 height 18
click at [558, 177] on input "settings.allUsers" at bounding box center [558, 177] width 0 height 0
click at [637, 195] on span "settings.onlyOverrides" at bounding box center [607, 195] width 72 height 10
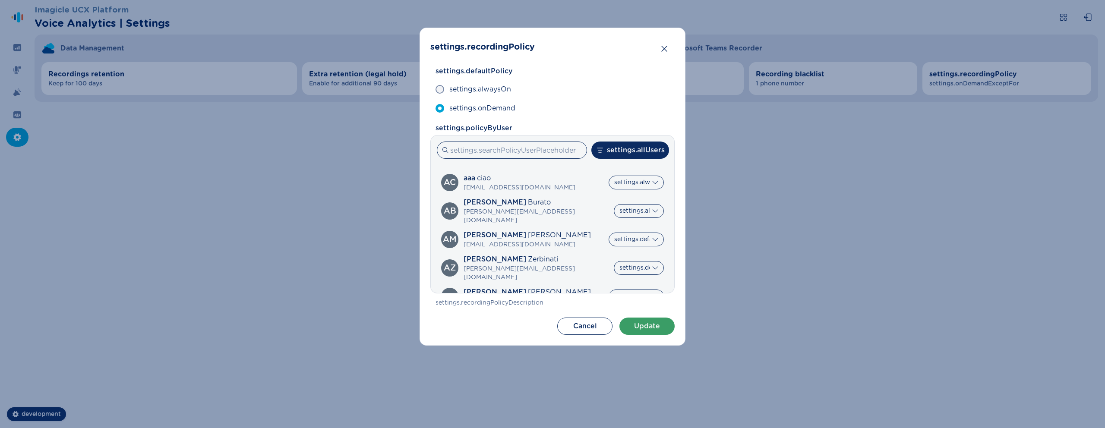
click at [558, 195] on input "settings.onlyOverrides" at bounding box center [558, 195] width 0 height 0
radio input "true"
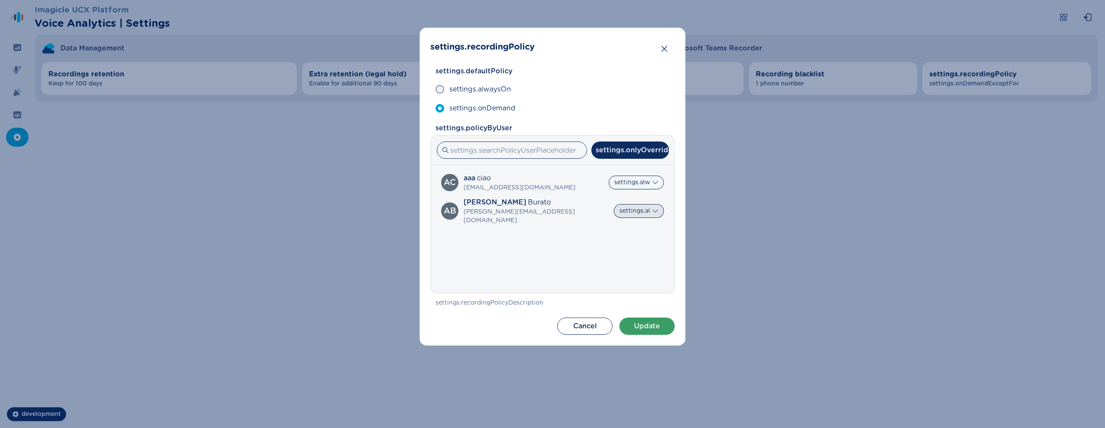
click at [639, 212] on select "settings.default settings.alwaysOn settings.onDemand" at bounding box center [639, 211] width 50 height 14
click at [639, 159] on div "settings.onlyOverrides settings.allUsers settings.onlyOverrides" at bounding box center [552, 150] width 233 height 19
click at [639, 152] on button "settings.onlyOverrides" at bounding box center [630, 150] width 78 height 17
click at [639, 170] on label "settings.allUsers" at bounding box center [629, 177] width 161 height 19
click at [555, 177] on input "settings.allUsers" at bounding box center [554, 177] width 0 height 0
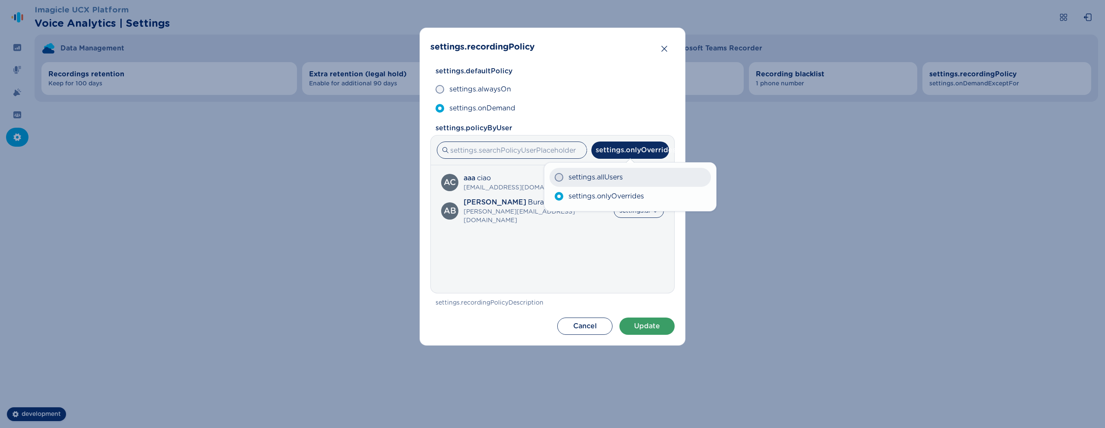
radio input "true"
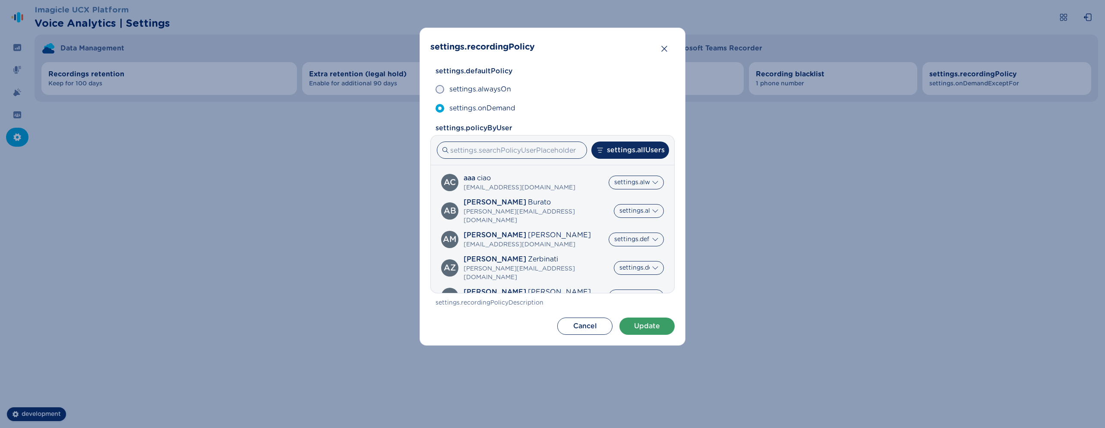
click at [592, 315] on section "settings.recordingPolicy settings.defaultPolicy settings.alwaysOn settings.onDe…" at bounding box center [552, 187] width 266 height 318
click at [587, 95] on label "settings.alwaysOn" at bounding box center [552, 89] width 244 height 19
click at [435, 90] on input "settings.alwaysOn" at bounding box center [435, 89] width 0 height 0
radio input "true"
click at [585, 105] on label "settings.onDemand" at bounding box center [552, 108] width 244 height 19
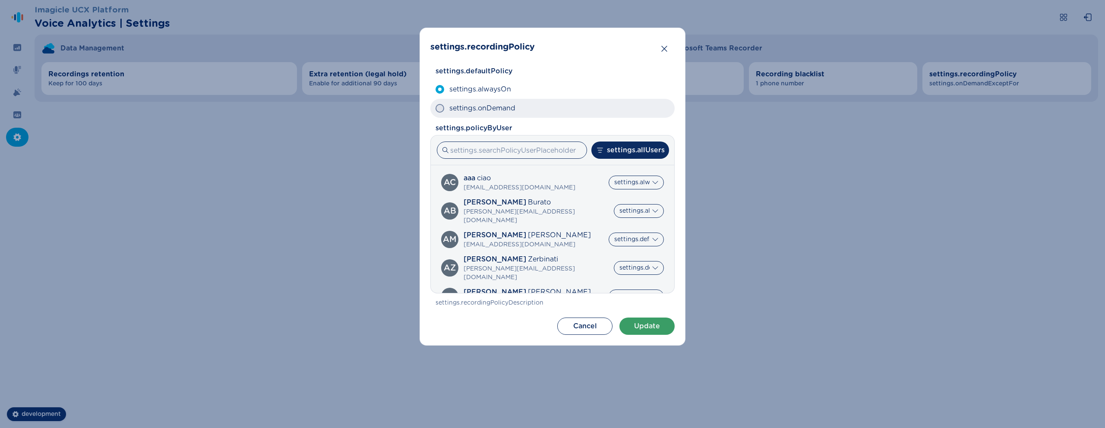
click at [435, 108] on input "settings.onDemand" at bounding box center [435, 108] width 0 height 0
radio input "true"
click at [663, 47] on icon "Close" at bounding box center [664, 48] width 9 height 9
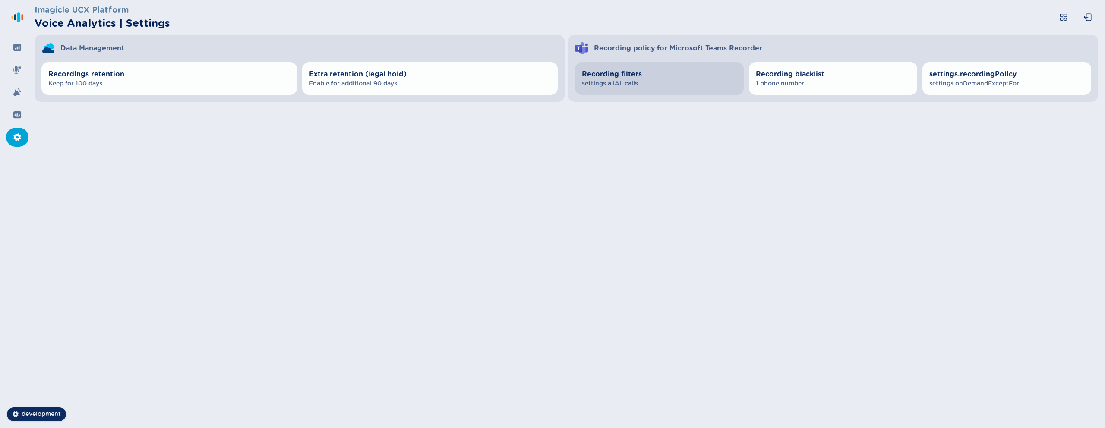
click at [675, 84] on span "settings.allAll calls" at bounding box center [659, 83] width 155 height 9
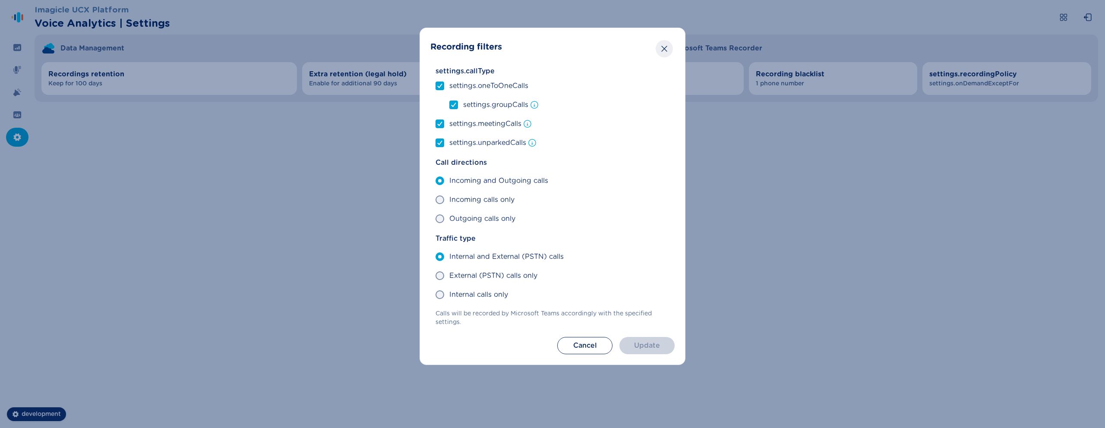
click at [666, 50] on icon "Close" at bounding box center [664, 48] width 9 height 9
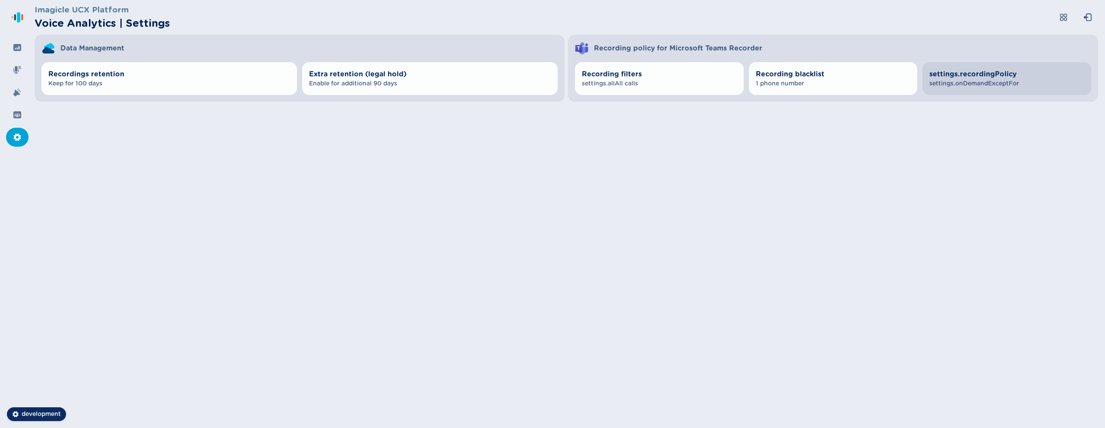
click at [981, 72] on span "settings.recordingPolicy" at bounding box center [1006, 74] width 155 height 10
select select "OnDemand"
select select "AlwaysOn"
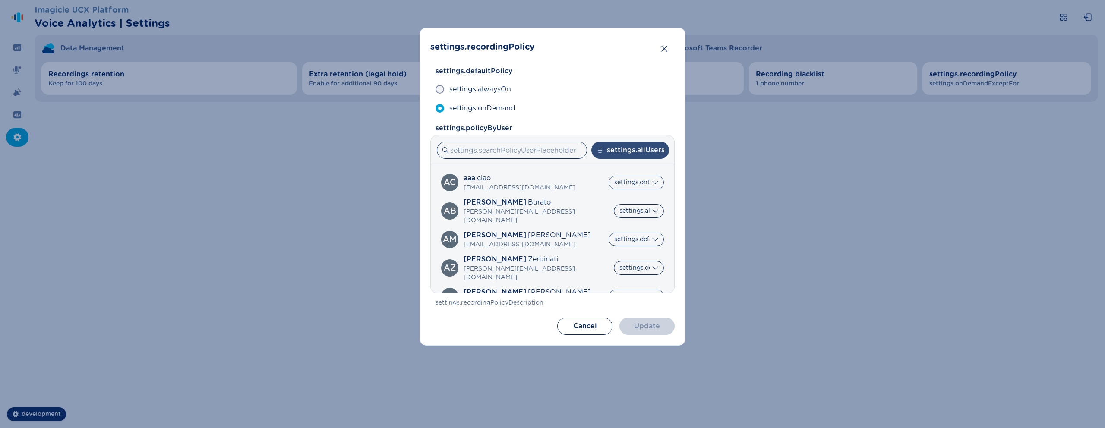
click at [610, 155] on button "settings.allUsers" at bounding box center [630, 150] width 78 height 17
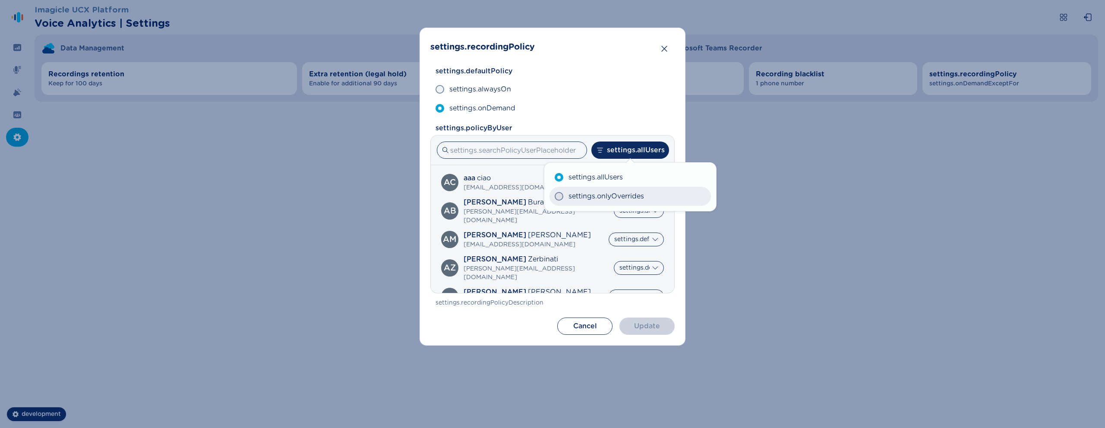
click at [604, 200] on span "settings.onlyOverrides" at bounding box center [606, 196] width 76 height 10
click at [555, 197] on input "settings.onlyOverrides" at bounding box center [554, 196] width 0 height 0
radio input "true"
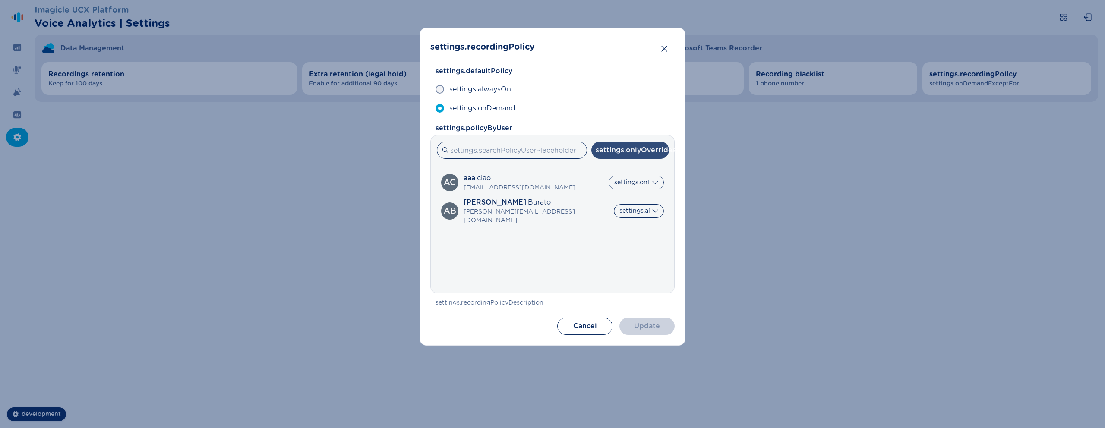
click at [624, 155] on button "settings.onlyOverrides" at bounding box center [630, 150] width 78 height 17
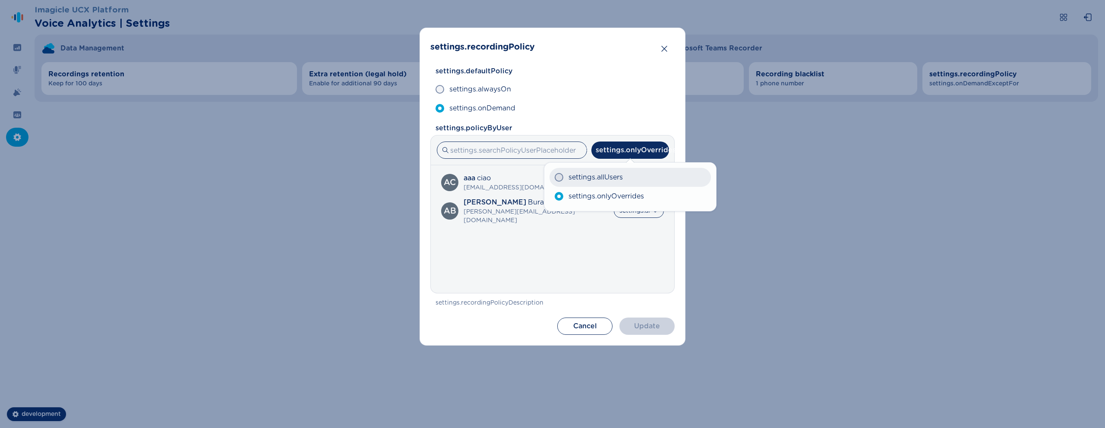
click at [622, 172] on span "settings.allUsers" at bounding box center [595, 177] width 54 height 10
click at [555, 177] on input "settings.allUsers" at bounding box center [554, 177] width 0 height 0
radio input "true"
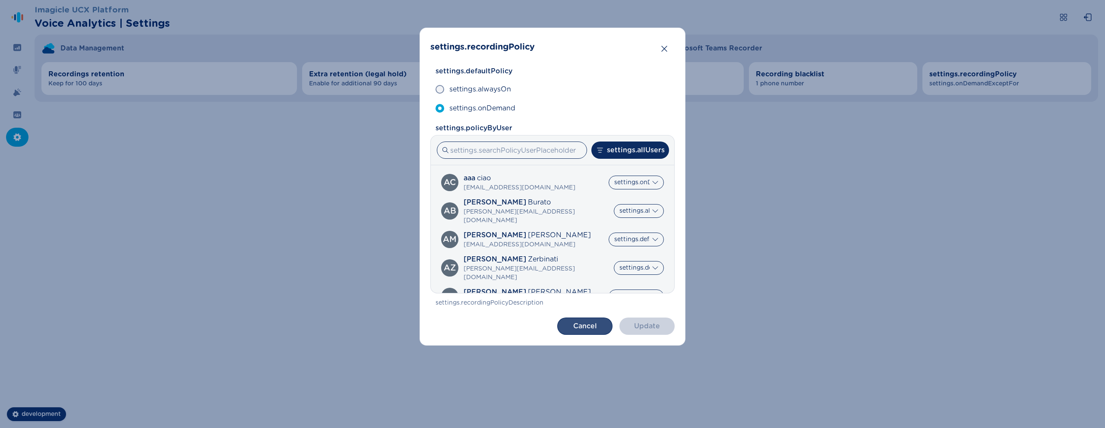
click at [584, 324] on button "Cancel" at bounding box center [584, 326] width 55 height 17
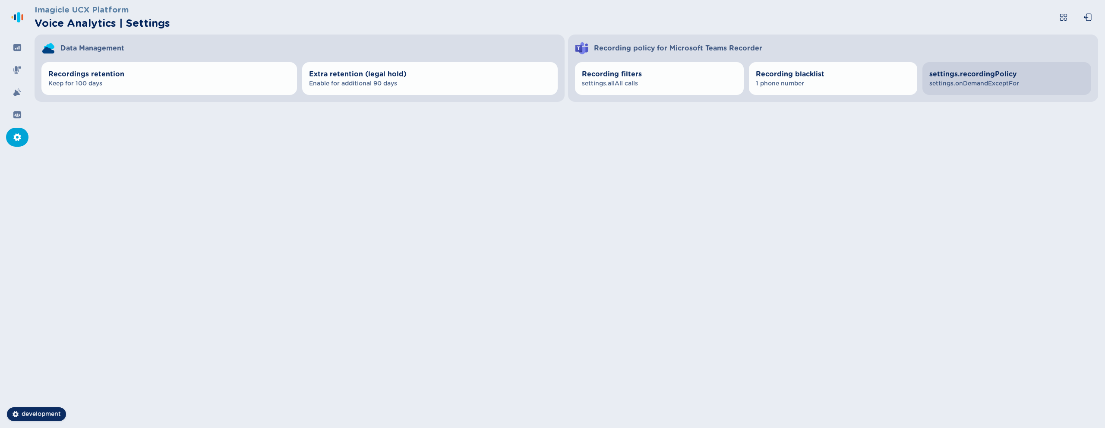
click at [984, 68] on button "settings.recordingPolicy settings.onDemandExceptFor" at bounding box center [1006, 78] width 169 height 33
select select "OnDemand"
select select "AlwaysOn"
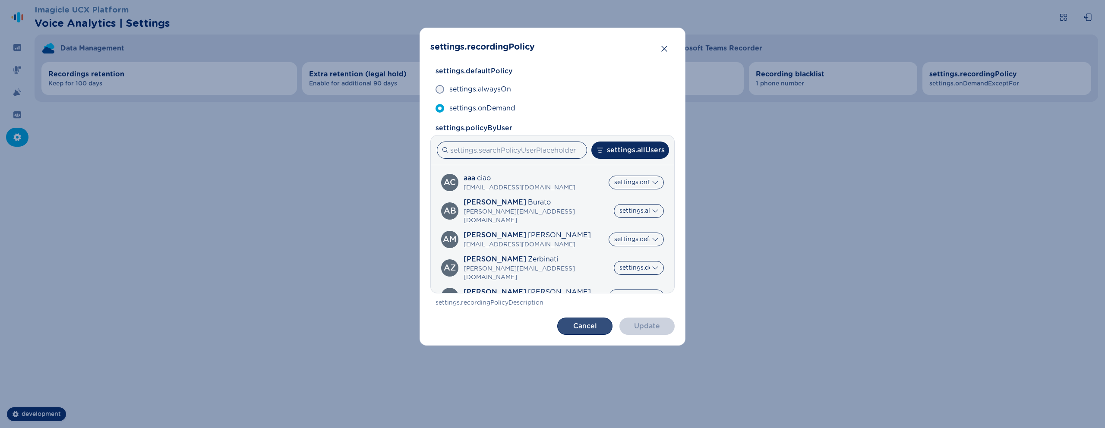
click at [594, 324] on button "Cancel" at bounding box center [584, 326] width 55 height 17
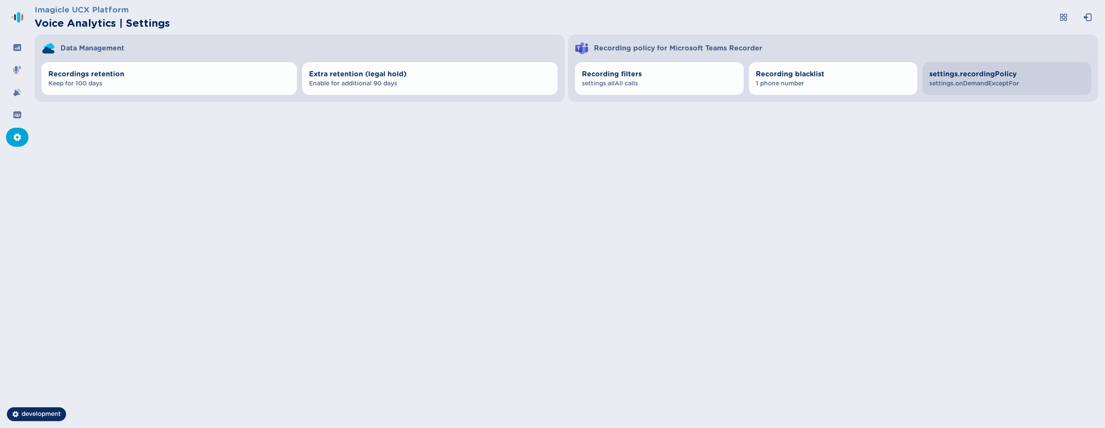
click at [974, 79] on span "settings.onDemandExceptFor" at bounding box center [1006, 83] width 155 height 9
select select "OnDemand"
select select "AlwaysOn"
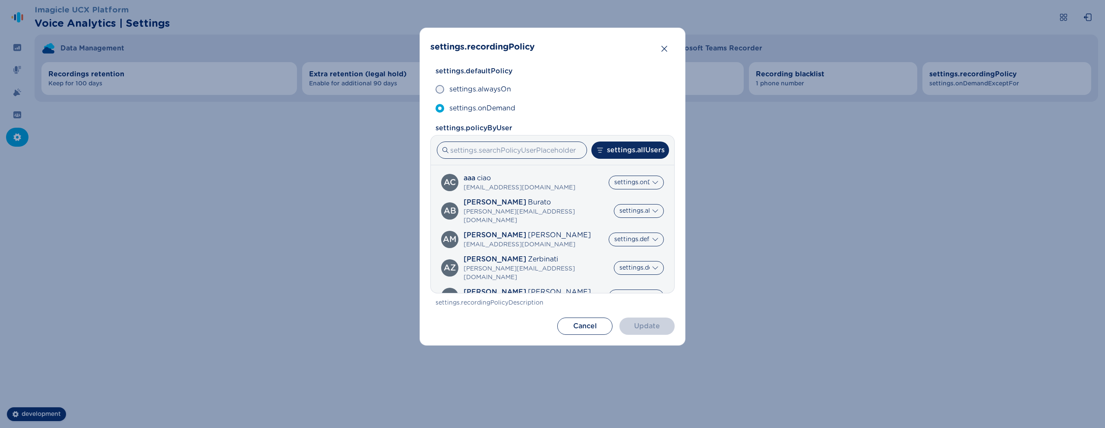
click at [467, 195] on div "AB Alessandro Burato alessandro.burato@imagicle.com settings.default settings.a…" at bounding box center [552, 211] width 233 height 33
click at [615, 206] on select "settings.default settings.alwaysOn settings.onDemand" at bounding box center [639, 211] width 50 height 14
click at [612, 185] on select "settings.default settings.alwaysOn settings.onDemand" at bounding box center [636, 183] width 55 height 14
click at [643, 180] on select "settings.default settings.alwaysOn settings.onDemand" at bounding box center [636, 183] width 55 height 14
click at [620, 152] on button "settings.allUsers" at bounding box center [630, 150] width 78 height 17
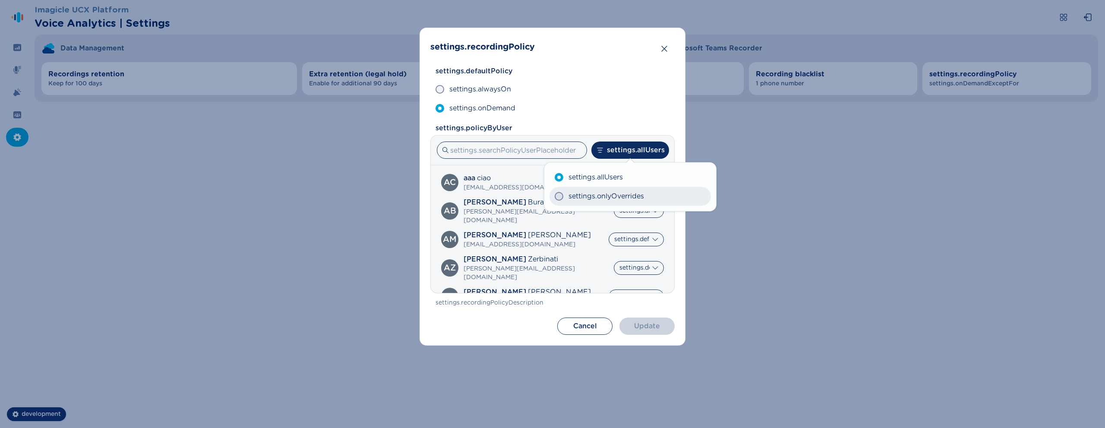
click at [605, 193] on span "settings.onlyOverrides" at bounding box center [606, 196] width 76 height 10
click at [555, 196] on input "settings.onlyOverrides" at bounding box center [554, 196] width 0 height 0
radio input "true"
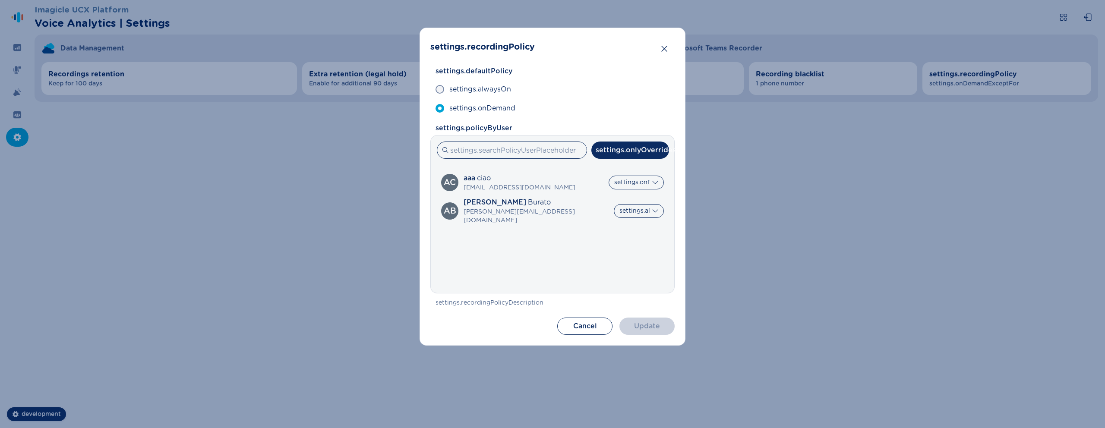
click at [632, 189] on label "settings.onlyOverrides" at bounding box center [629, 195] width 153 height 18
click at [558, 195] on input "settings.onlyOverrides" at bounding box center [558, 195] width 0 height 0
click at [637, 186] on label "settings.onlyOverrides" at bounding box center [629, 195] width 153 height 18
click at [558, 195] on input "settings.onlyOverrides" at bounding box center [558, 195] width 0 height 0
click at [640, 181] on label "settings.allUsers" at bounding box center [629, 176] width 153 height 18
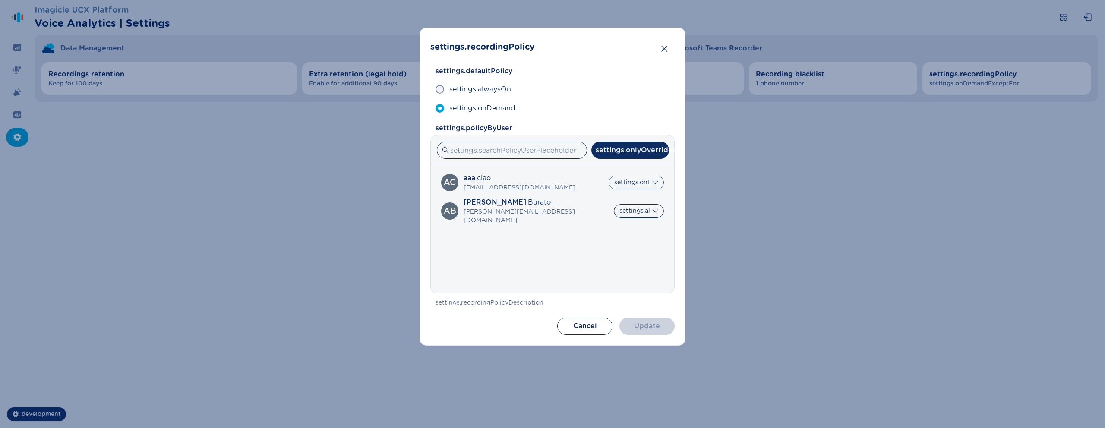
click at [558, 177] on input "settings.allUsers" at bounding box center [558, 177] width 0 height 0
radio input "true"
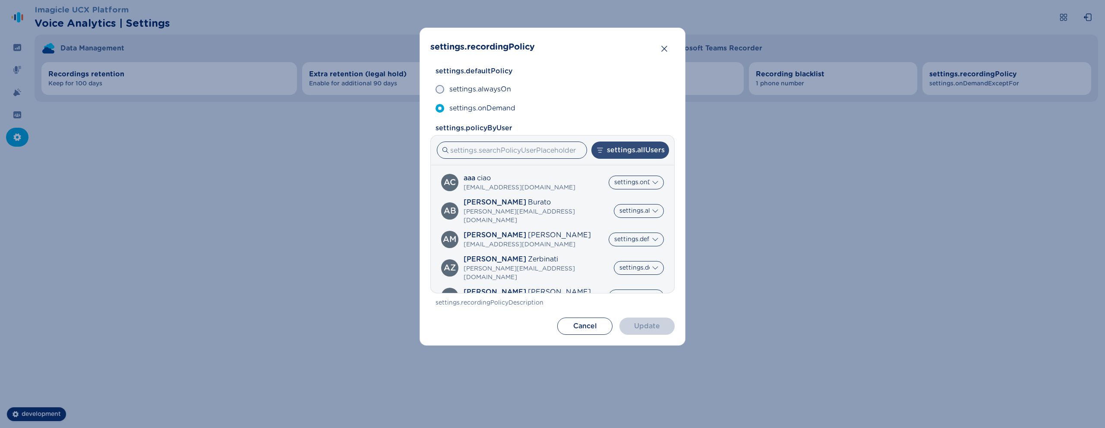
click at [643, 153] on button "settings.allUsers" at bounding box center [630, 150] width 78 height 17
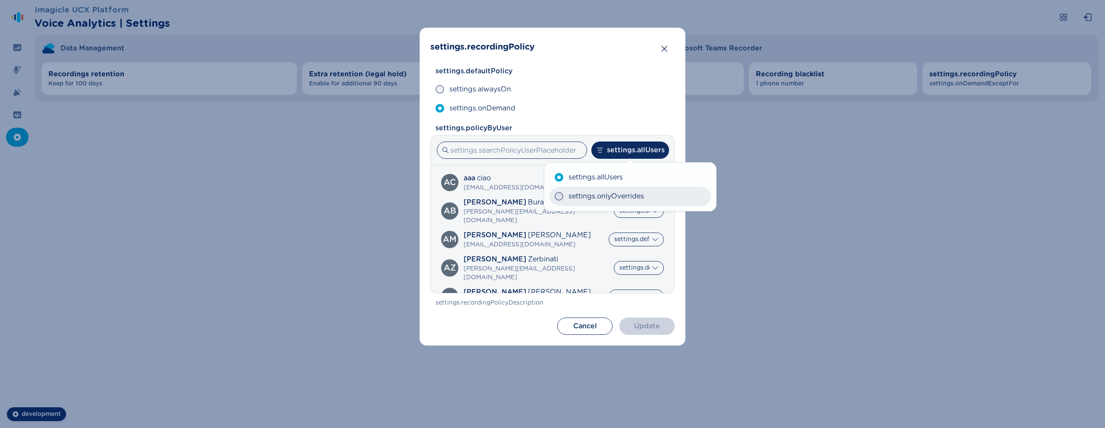
click at [633, 199] on span "settings.onlyOverrides" at bounding box center [606, 196] width 76 height 10
click at [555, 197] on input "settings.onlyOverrides" at bounding box center [554, 196] width 0 height 0
radio input "true"
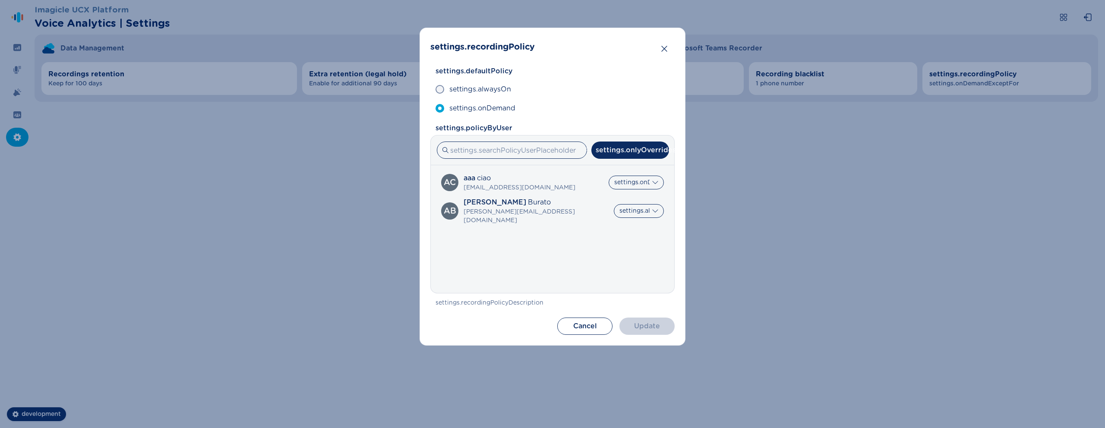
click at [615, 185] on label "settings.allUsers" at bounding box center [629, 176] width 153 height 18
click at [558, 177] on input "settings.allUsers" at bounding box center [558, 177] width 0 height 0
radio input "true"
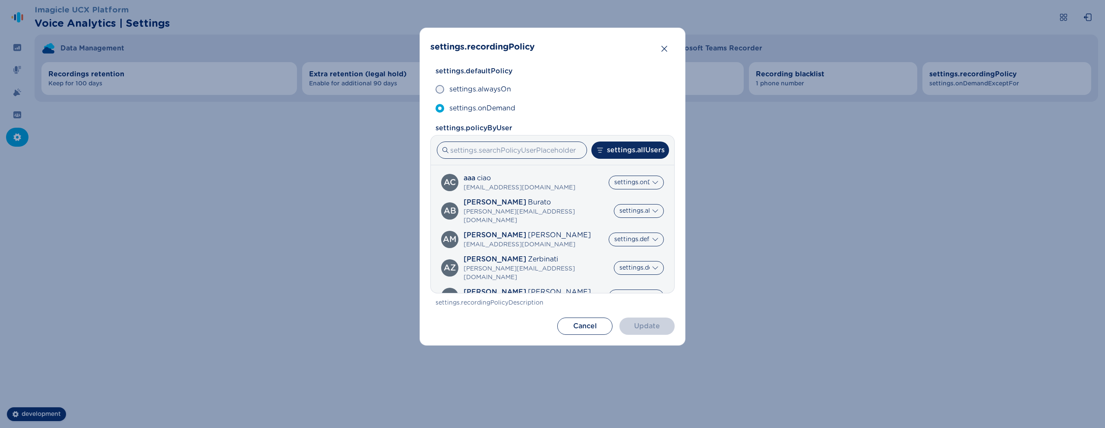
click at [615, 185] on label "settings.allUsers" at bounding box center [629, 176] width 153 height 18
click at [558, 177] on input "settings.allUsers" at bounding box center [558, 177] width 0 height 0
click at [615, 185] on label "settings.allUsers" at bounding box center [629, 176] width 153 height 18
click at [558, 177] on input "settings.allUsers" at bounding box center [558, 177] width 0 height 0
click at [615, 185] on label "settings.allUsers" at bounding box center [629, 176] width 153 height 18
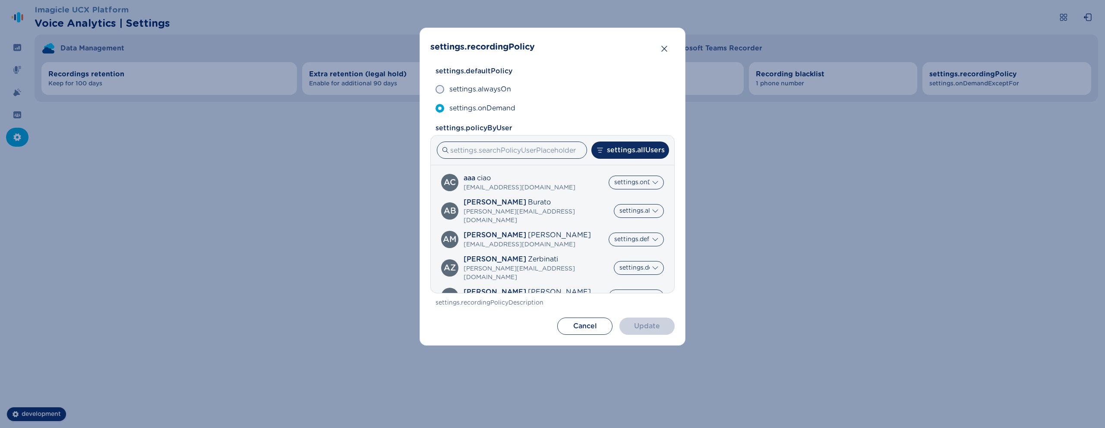
click at [558, 177] on input "settings.allUsers" at bounding box center [558, 177] width 0 height 0
click at [615, 185] on label "settings.allUsers" at bounding box center [629, 176] width 153 height 18
click at [558, 177] on input "settings.allUsers" at bounding box center [558, 177] width 0 height 0
click at [646, 186] on label "settings.onlyOverrides" at bounding box center [629, 195] width 153 height 18
click at [558, 195] on input "settings.onlyOverrides" at bounding box center [558, 195] width 0 height 0
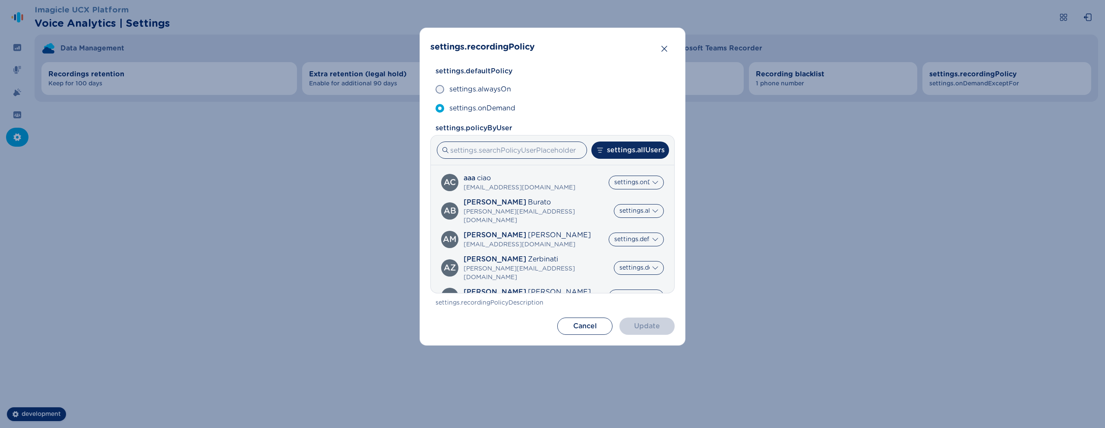
radio input "true"
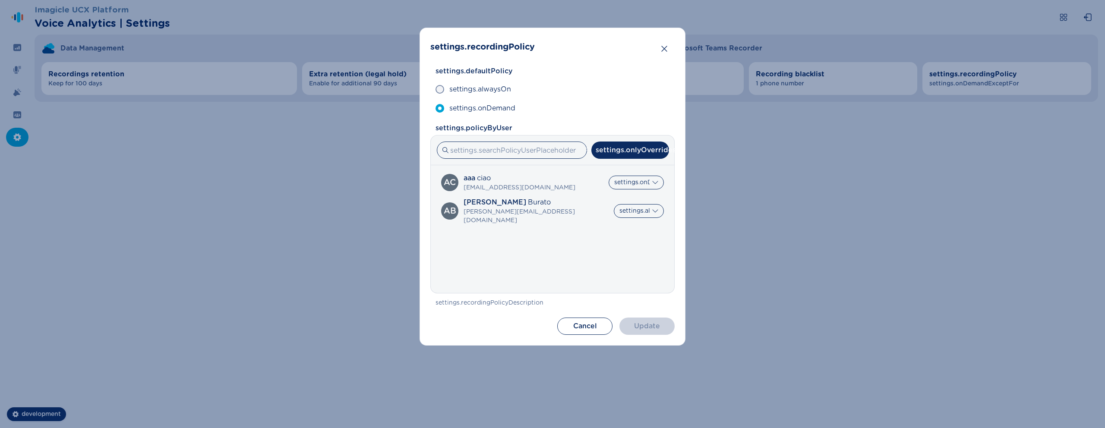
click at [656, 183] on label "settings.allUsers" at bounding box center [629, 176] width 153 height 18
click at [558, 177] on input "settings.allUsers" at bounding box center [558, 177] width 0 height 0
radio input "true"
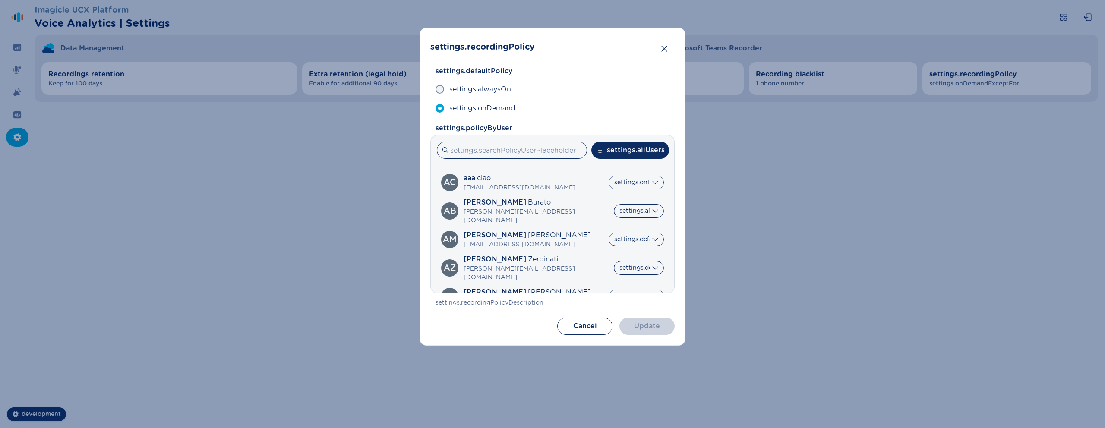
click at [656, 183] on label "settings.allUsers" at bounding box center [629, 176] width 153 height 18
click at [558, 177] on input "settings.allUsers" at bounding box center [558, 177] width 0 height 0
click at [656, 183] on label "settings.allUsers" at bounding box center [629, 176] width 153 height 18
click at [558, 177] on input "settings.allUsers" at bounding box center [558, 177] width 0 height 0
click at [656, 183] on label "settings.allUsers" at bounding box center [629, 176] width 153 height 18
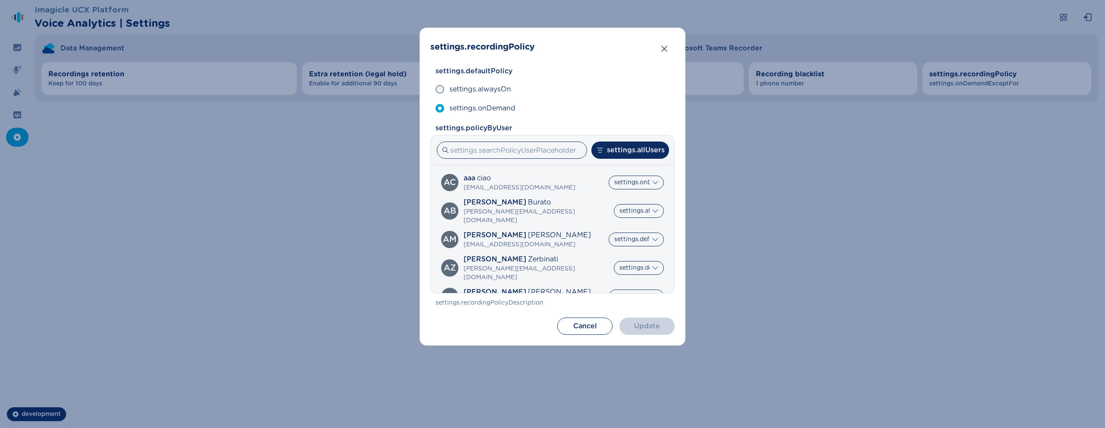
click at [558, 177] on input "settings.allUsers" at bounding box center [558, 177] width 0 height 0
click at [656, 183] on label "settings.allUsers" at bounding box center [629, 176] width 153 height 18
click at [558, 177] on input "settings.allUsers" at bounding box center [558, 177] width 0 height 0
click at [654, 177] on label "settings.allUsers" at bounding box center [629, 176] width 153 height 18
click at [558, 177] on input "settings.allUsers" at bounding box center [558, 177] width 0 height 0
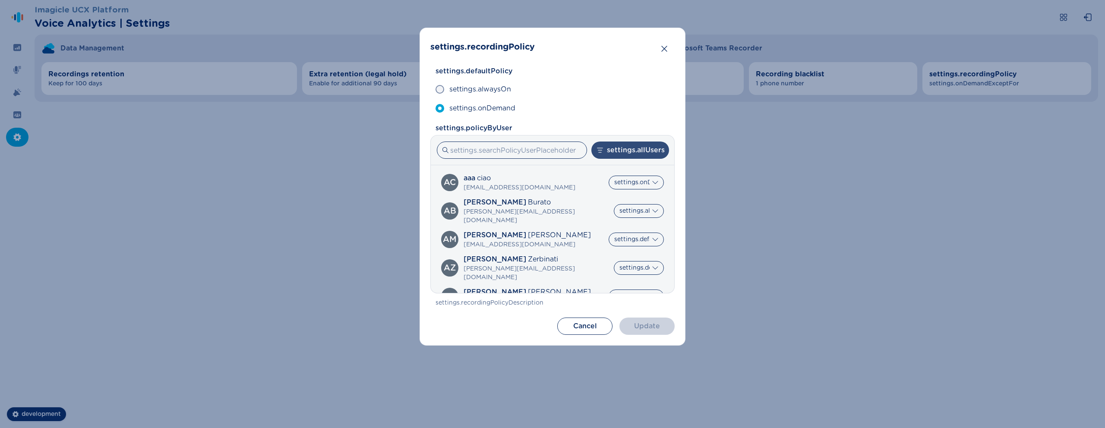
click at [655, 158] on button "settings.allUsers" at bounding box center [630, 150] width 78 height 17
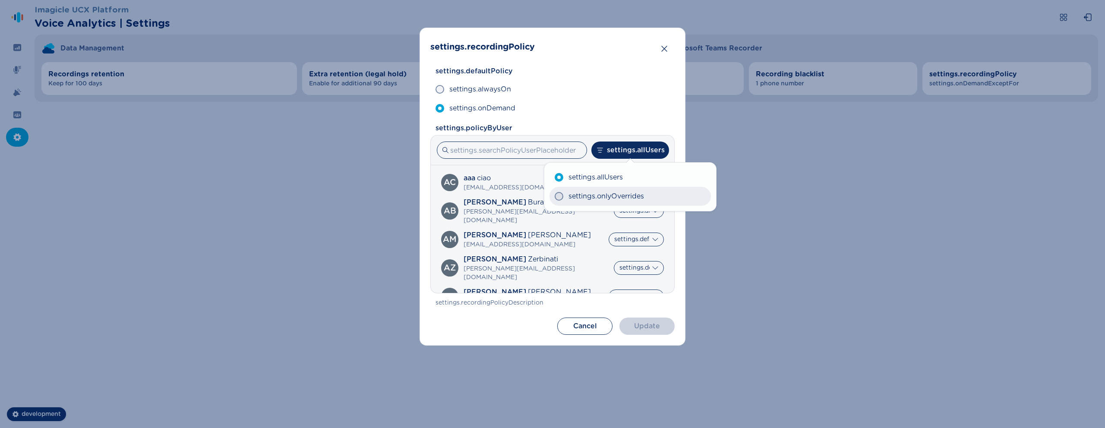
click at [640, 195] on span "settings.onlyOverrides" at bounding box center [606, 196] width 76 height 10
click at [555, 196] on input "settings.onlyOverrides" at bounding box center [554, 196] width 0 height 0
radio input "true"
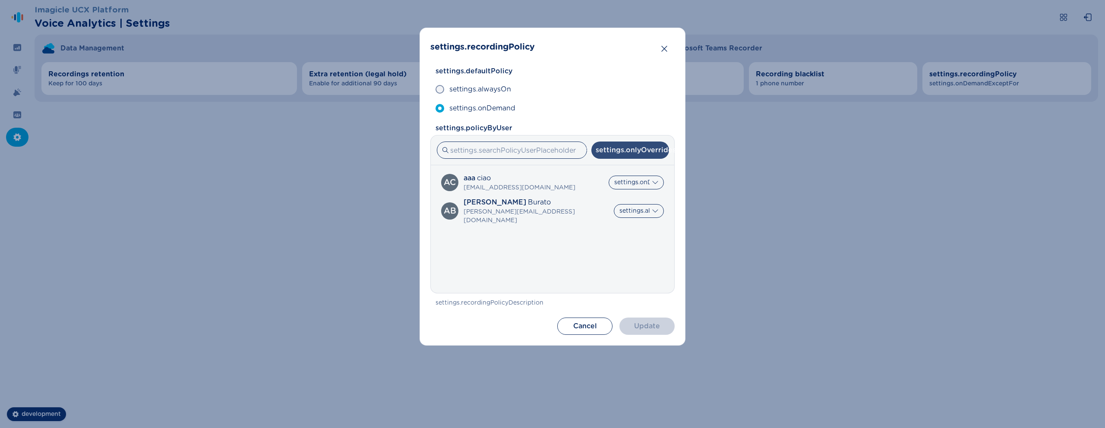
click at [655, 152] on button "settings.onlyOverrides" at bounding box center [630, 150] width 78 height 17
click at [648, 166] on div "settings.allUsers settings.onlyOverrides" at bounding box center [630, 187] width 172 height 48
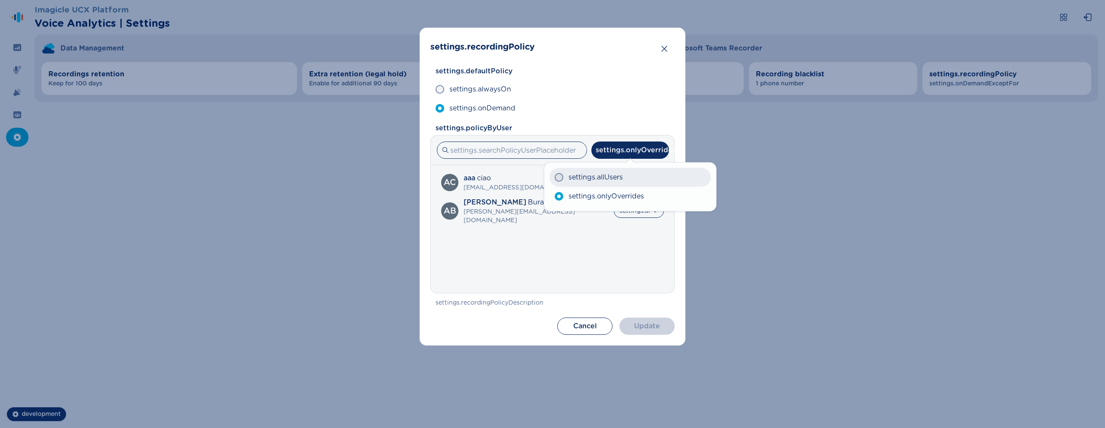
click at [646, 174] on label "settings.allUsers" at bounding box center [629, 177] width 161 height 19
click at [555, 177] on input "settings.allUsers" at bounding box center [554, 177] width 0 height 0
radio input "true"
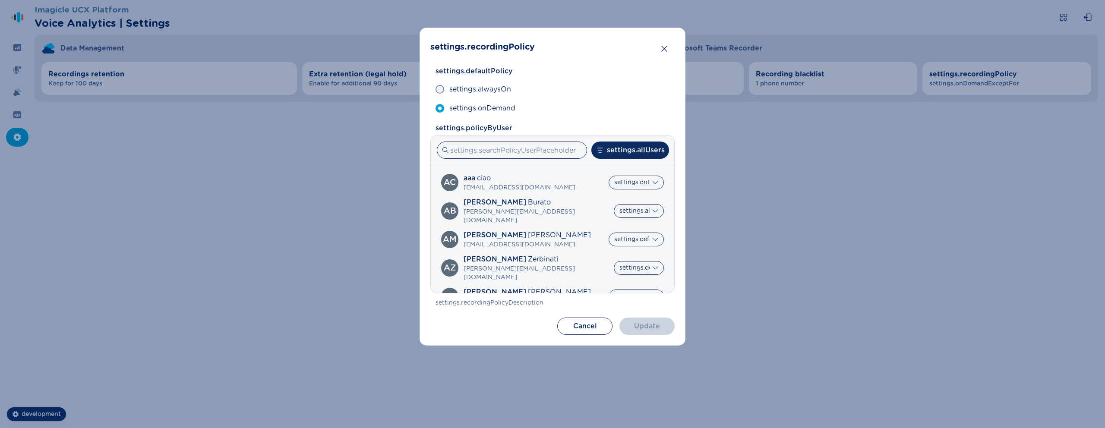
click at [650, 183] on label "settings.allUsers" at bounding box center [629, 176] width 153 height 18
click at [558, 177] on input "settings.allUsers" at bounding box center [558, 177] width 0 height 0
click at [656, 183] on label "settings.allUsers" at bounding box center [629, 176] width 153 height 18
click at [558, 177] on input "settings.allUsers" at bounding box center [558, 177] width 0 height 0
click at [636, 183] on label "settings.allUsers" at bounding box center [629, 176] width 153 height 18
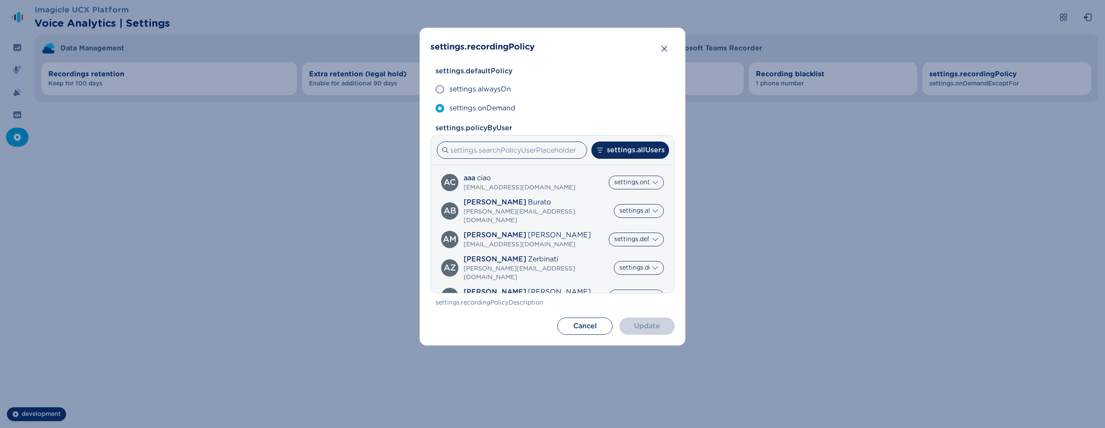
click at [558, 177] on input "settings.allUsers" at bounding box center [558, 177] width 0 height 0
click at [618, 181] on span "settings.allUsers" at bounding box center [597, 177] width 52 height 10
click at [558, 177] on input "settings.allUsers" at bounding box center [558, 177] width 0 height 0
click at [609, 181] on span "settings.allUsers" at bounding box center [597, 177] width 52 height 10
click at [558, 177] on input "settings.allUsers" at bounding box center [558, 177] width 0 height 0
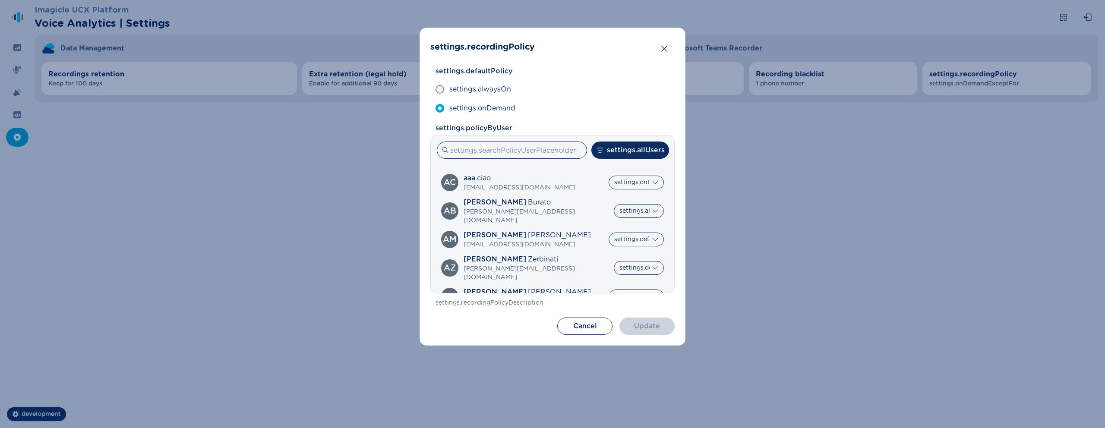
click at [604, 181] on label "settings.allUsers" at bounding box center [629, 176] width 153 height 18
click at [558, 177] on input "settings.allUsers" at bounding box center [558, 177] width 0 height 0
click at [596, 190] on span "settings.onlyOverrides" at bounding box center [607, 195] width 72 height 10
click at [558, 195] on input "settings.onlyOverrides" at bounding box center [558, 195] width 0 height 0
radio input "true"
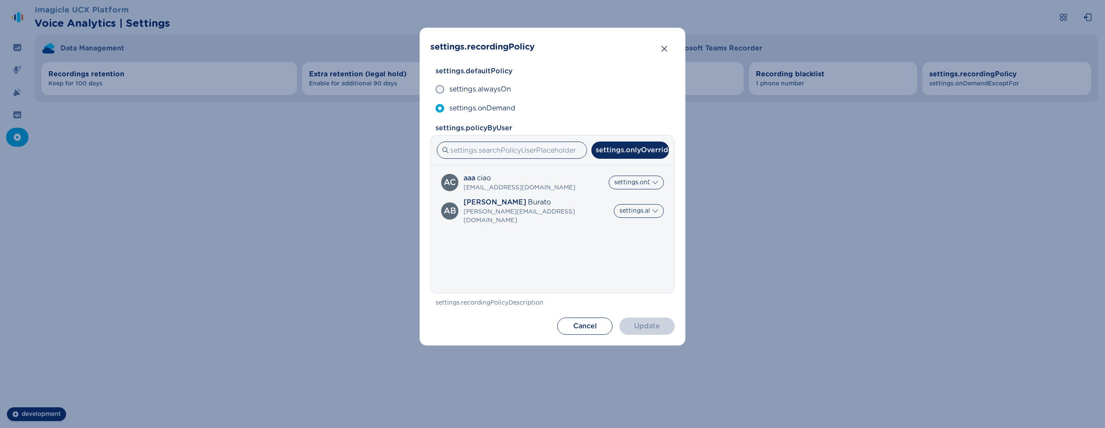
click at [631, 190] on span "settings.onlyOverrides" at bounding box center [607, 195] width 72 height 10
click at [558, 195] on input "settings.onlyOverrides" at bounding box center [558, 195] width 0 height 0
click at [636, 188] on label "settings.onlyOverrides" at bounding box center [629, 195] width 153 height 18
click at [558, 195] on input "settings.onlyOverrides" at bounding box center [558, 195] width 0 height 0
click at [636, 188] on label "settings.onlyOverrides" at bounding box center [629, 195] width 153 height 18
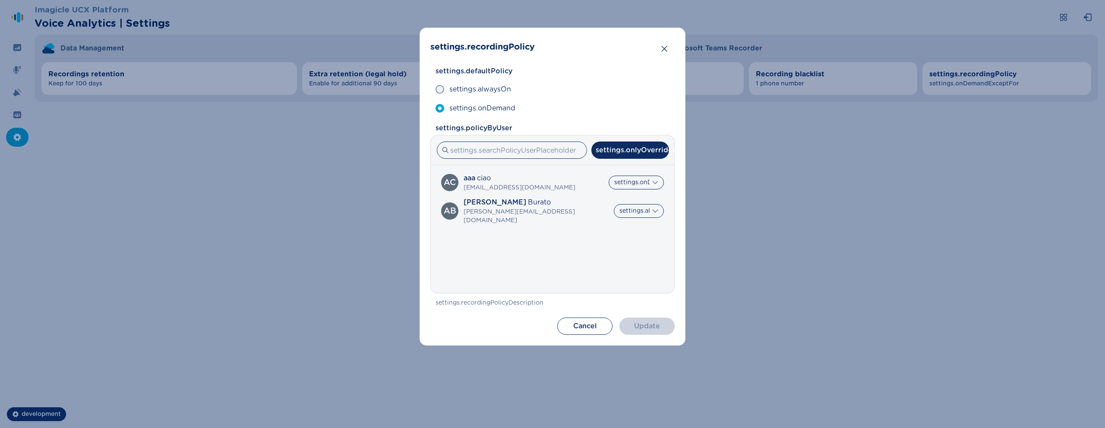
click at [558, 195] on input "settings.onlyOverrides" at bounding box center [558, 195] width 0 height 0
click at [636, 188] on label "settings.onlyOverrides" at bounding box center [629, 195] width 153 height 18
click at [558, 195] on input "settings.onlyOverrides" at bounding box center [558, 195] width 0 height 0
click at [648, 188] on label "settings.onlyOverrides" at bounding box center [629, 195] width 153 height 18
click at [558, 195] on input "settings.onlyOverrides" at bounding box center [558, 195] width 0 height 0
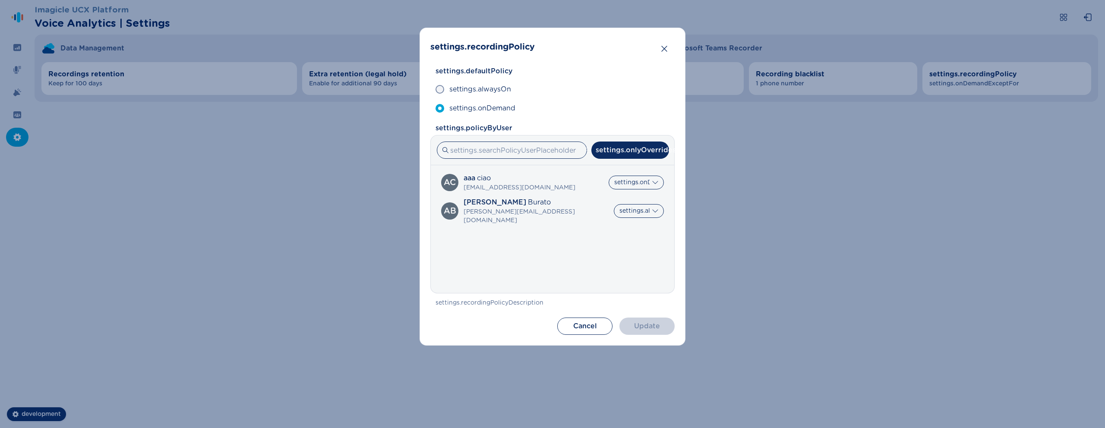
click at [648, 188] on label "settings.onlyOverrides" at bounding box center [629, 195] width 153 height 18
click at [558, 195] on input "settings.onlyOverrides" at bounding box center [558, 195] width 0 height 0
click at [648, 188] on label "settings.onlyOverrides" at bounding box center [629, 195] width 153 height 18
click at [558, 195] on input "settings.onlyOverrides" at bounding box center [558, 195] width 0 height 0
click at [648, 188] on label "settings.onlyOverrides" at bounding box center [629, 195] width 153 height 18
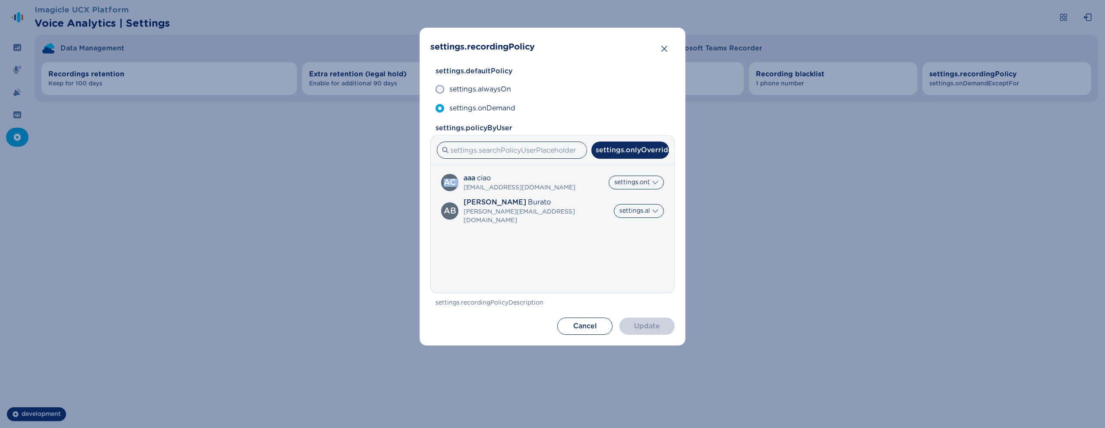
click at [558, 195] on input "settings.onlyOverrides" at bounding box center [558, 195] width 0 height 0
click at [665, 43] on button "Close" at bounding box center [664, 48] width 17 height 17
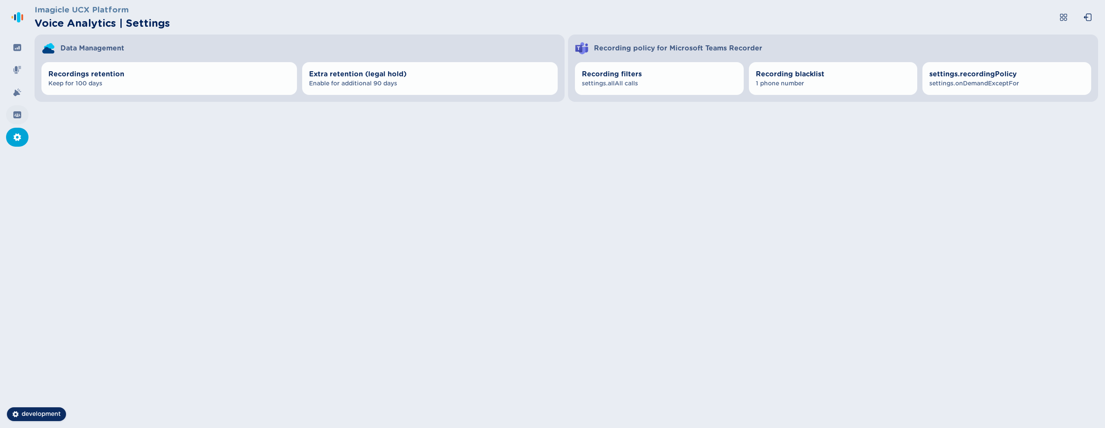
click at [16, 120] on div at bounding box center [17, 114] width 22 height 19
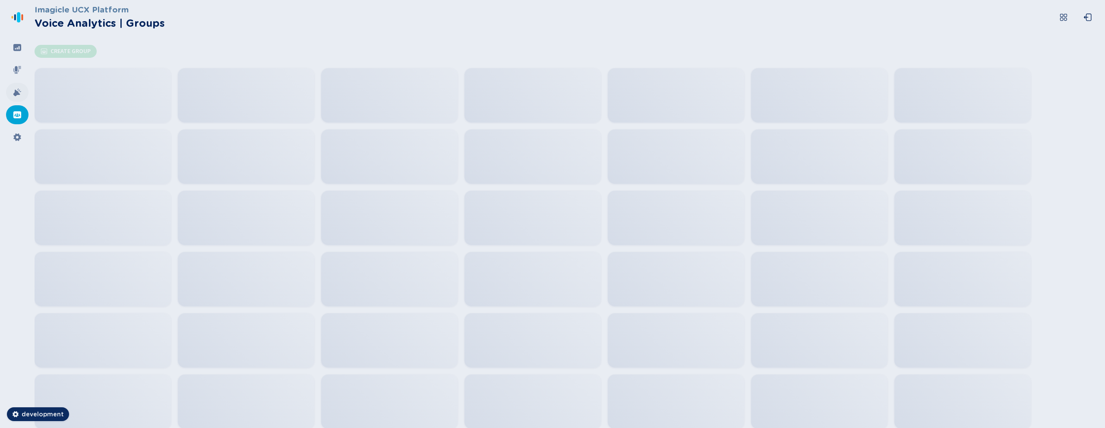
click at [19, 89] on icon at bounding box center [17, 92] width 9 height 9
click at [17, 69] on icon at bounding box center [17, 70] width 8 height 8
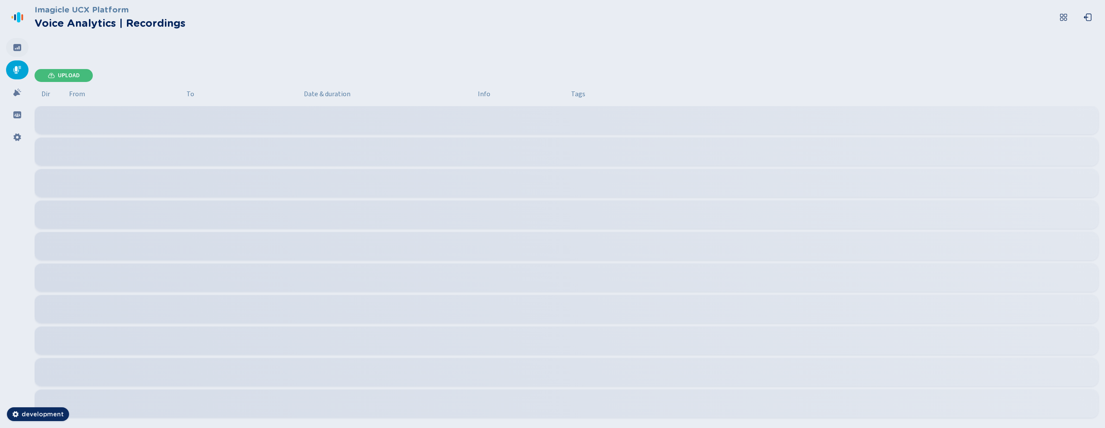
click at [19, 48] on icon at bounding box center [17, 47] width 9 height 9
